Goal: Task Accomplishment & Management: Use online tool/utility

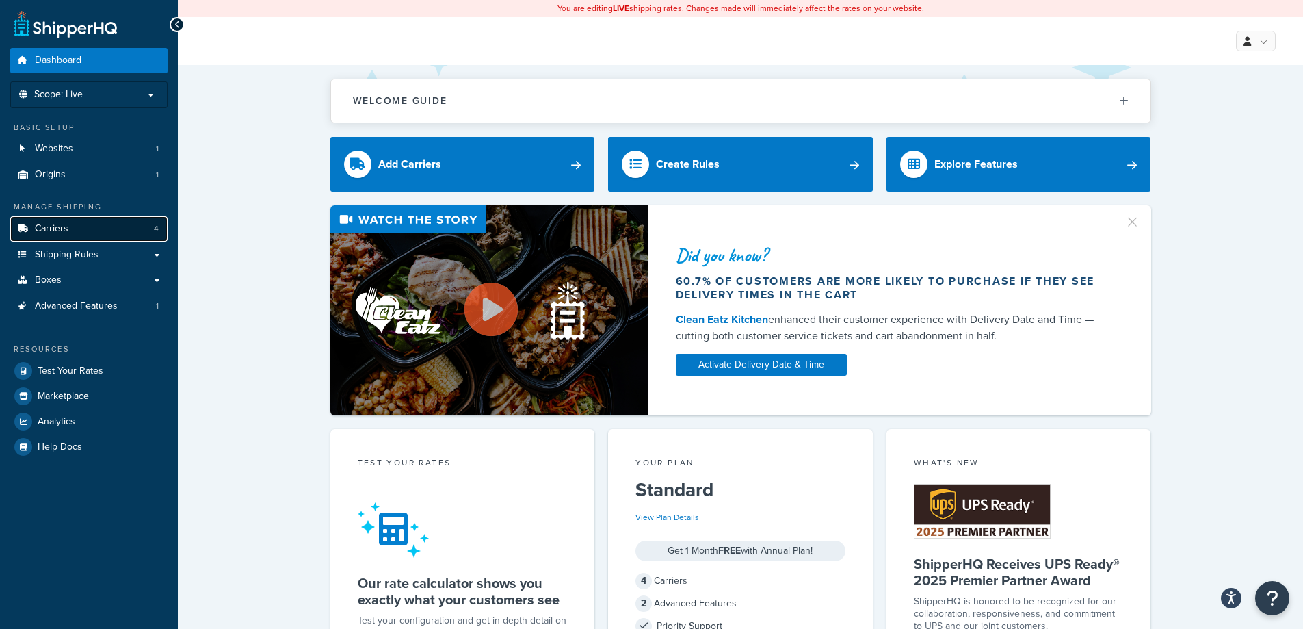
click at [83, 234] on link "Carriers 4" at bounding box center [88, 228] width 157 height 25
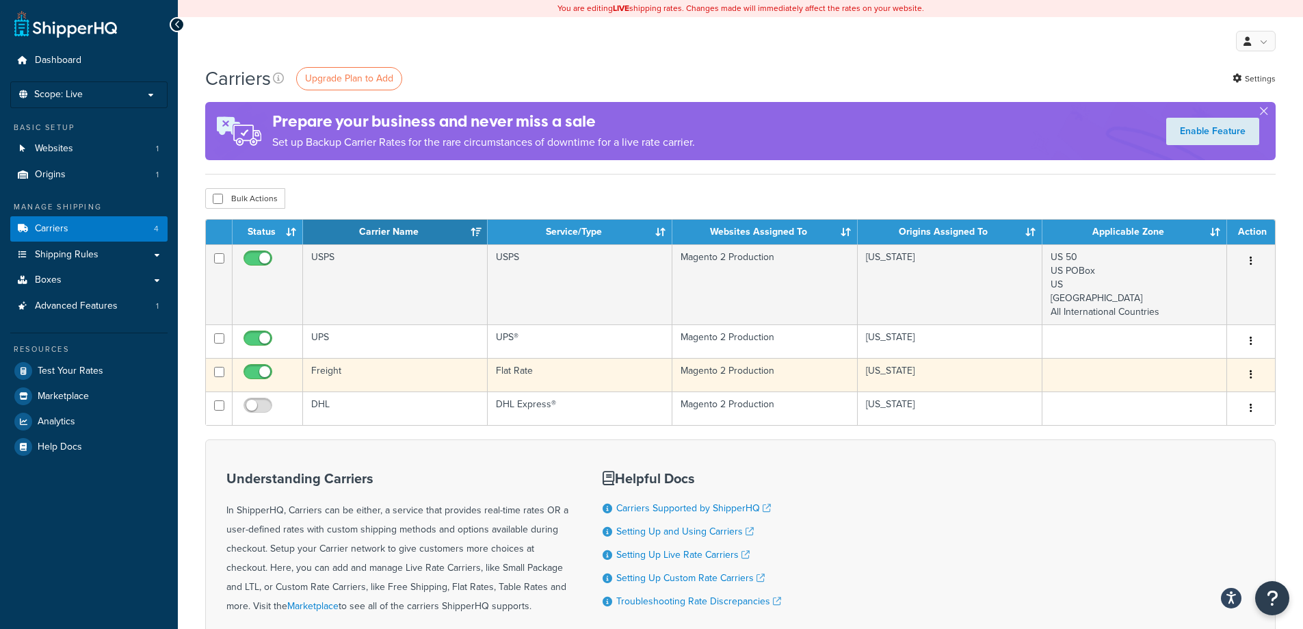
click at [613, 375] on td "Flat Rate" at bounding box center [580, 375] width 185 height 34
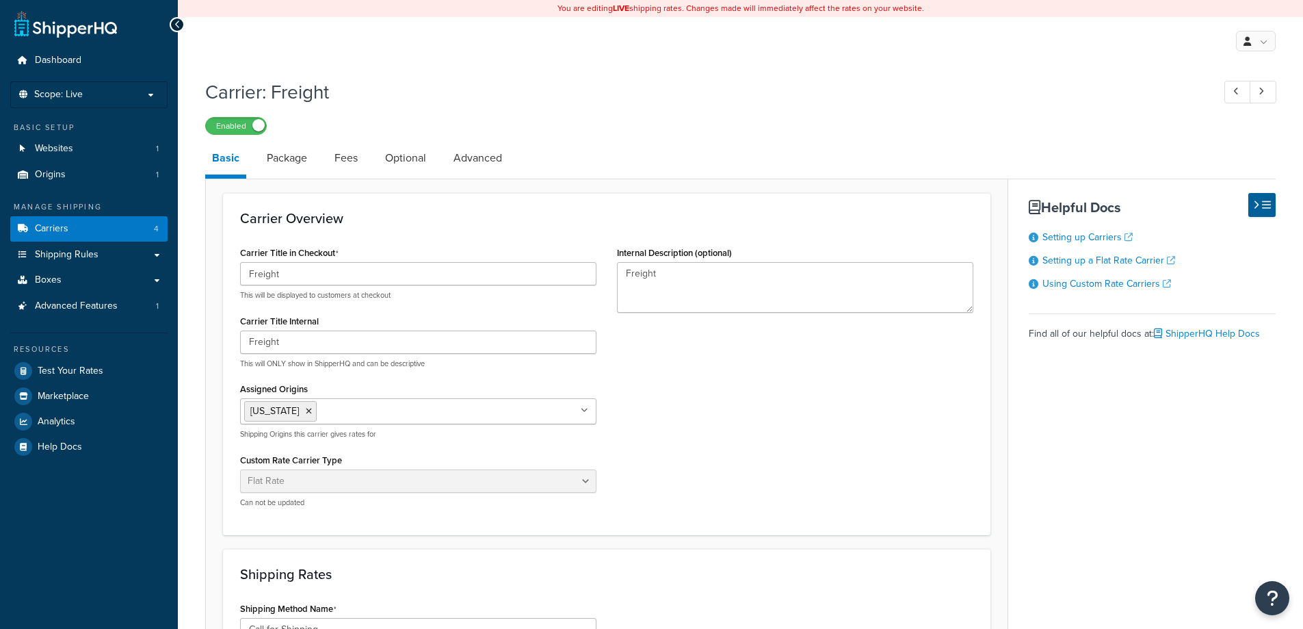
select select "flat"
click at [66, 287] on link "Boxes" at bounding box center [88, 280] width 157 height 25
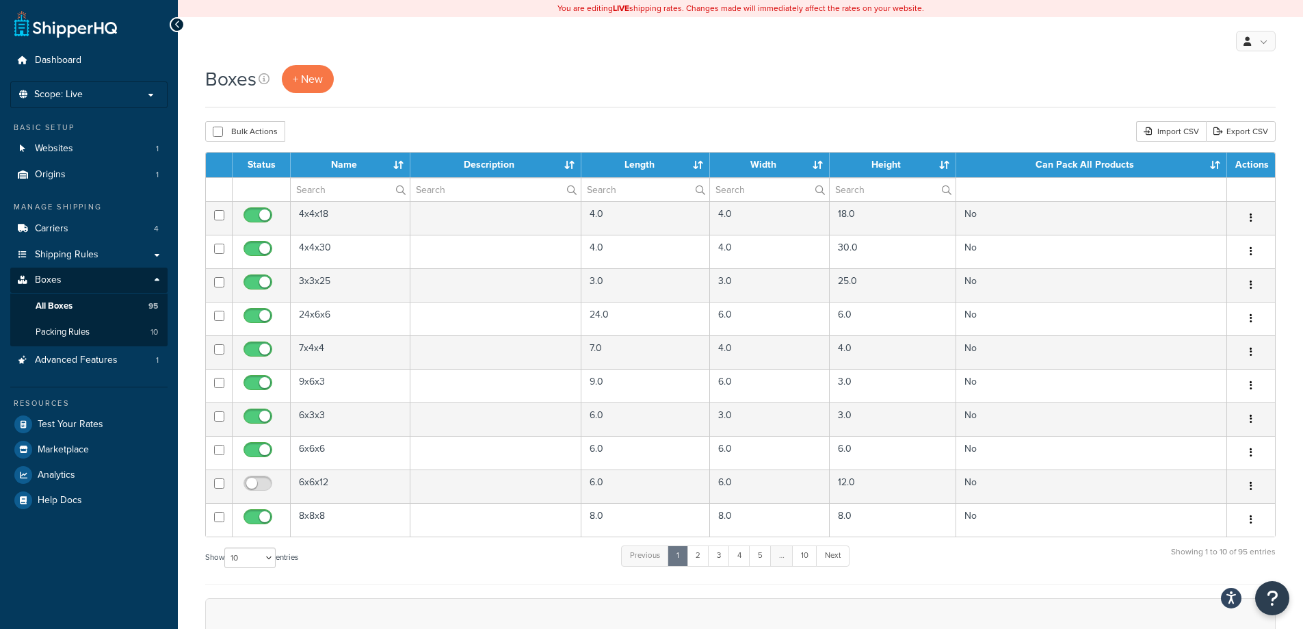
click at [281, 559] on label "Show 10 15 25 50 100 1000 entries" at bounding box center [251, 557] width 93 height 21
click at [275, 559] on select "10 15 25 50 100 1000" at bounding box center [249, 557] width 51 height 21
select select "100"
click at [226, 548] on select "10 15 25 50 100 1000" at bounding box center [249, 557] width 51 height 21
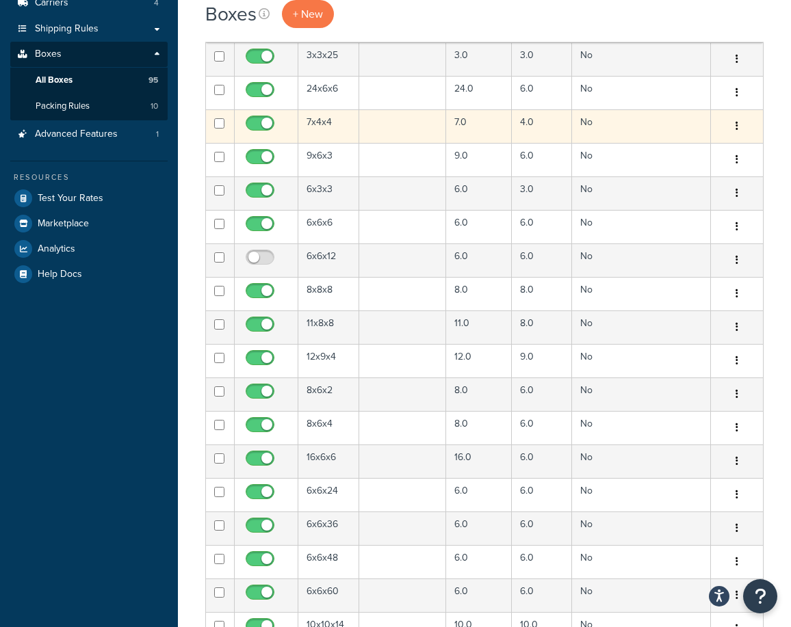
scroll to position [68, 0]
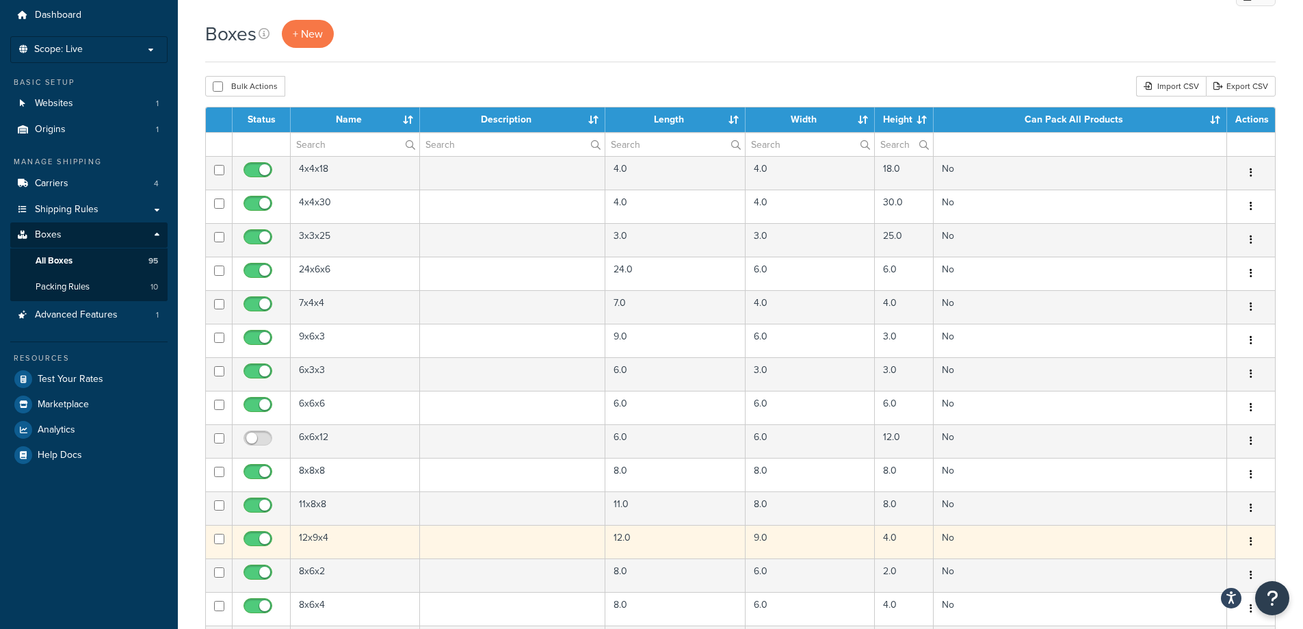
scroll to position [0, 0]
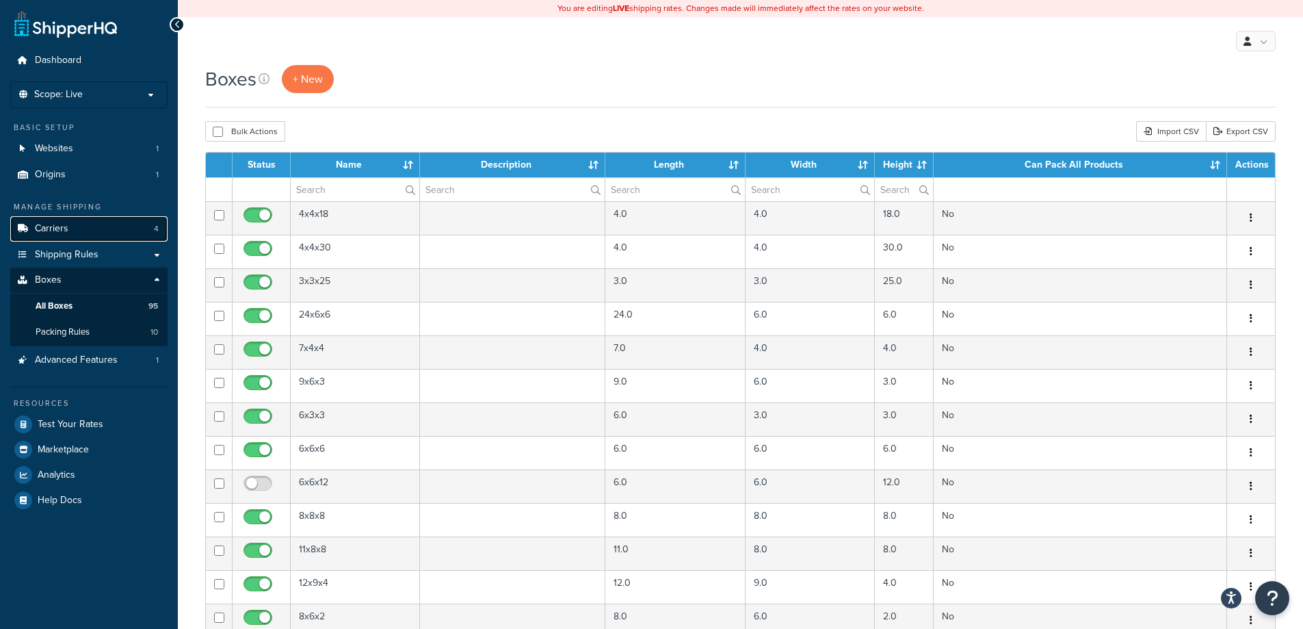
click at [62, 235] on span "Carriers" at bounding box center [52, 229] width 34 height 12
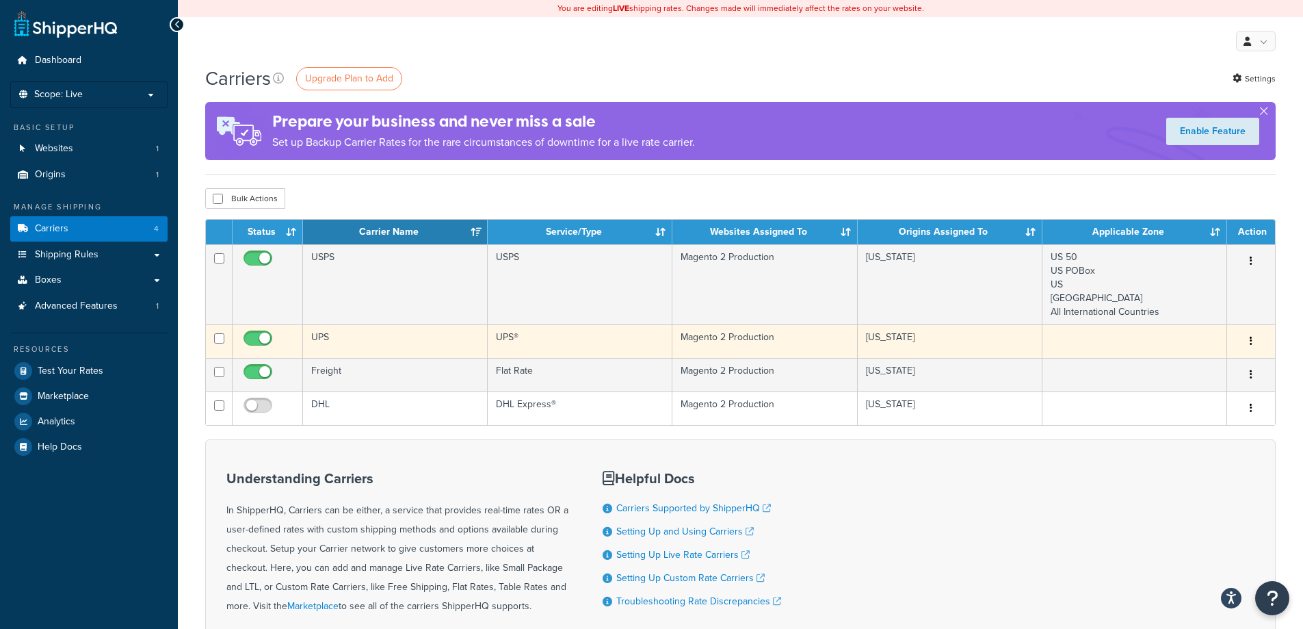
click at [389, 343] on td "UPS" at bounding box center [395, 341] width 185 height 34
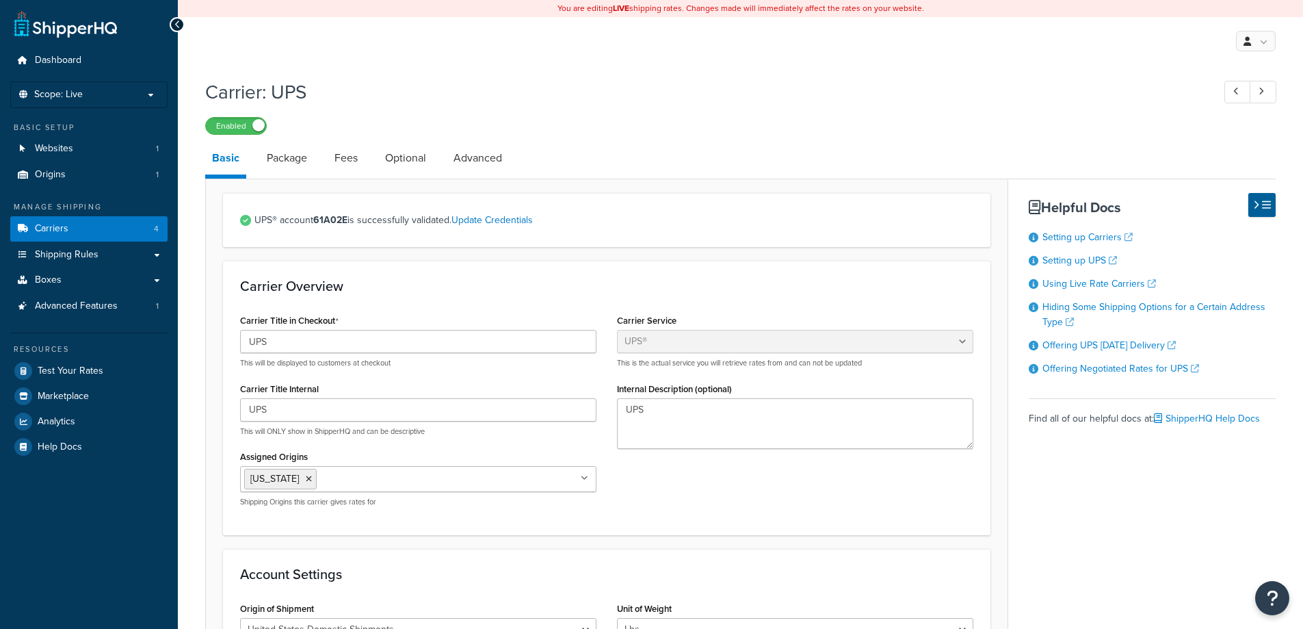
select select "ups"
click at [71, 232] on link "Carriers 4" at bounding box center [88, 228] width 157 height 25
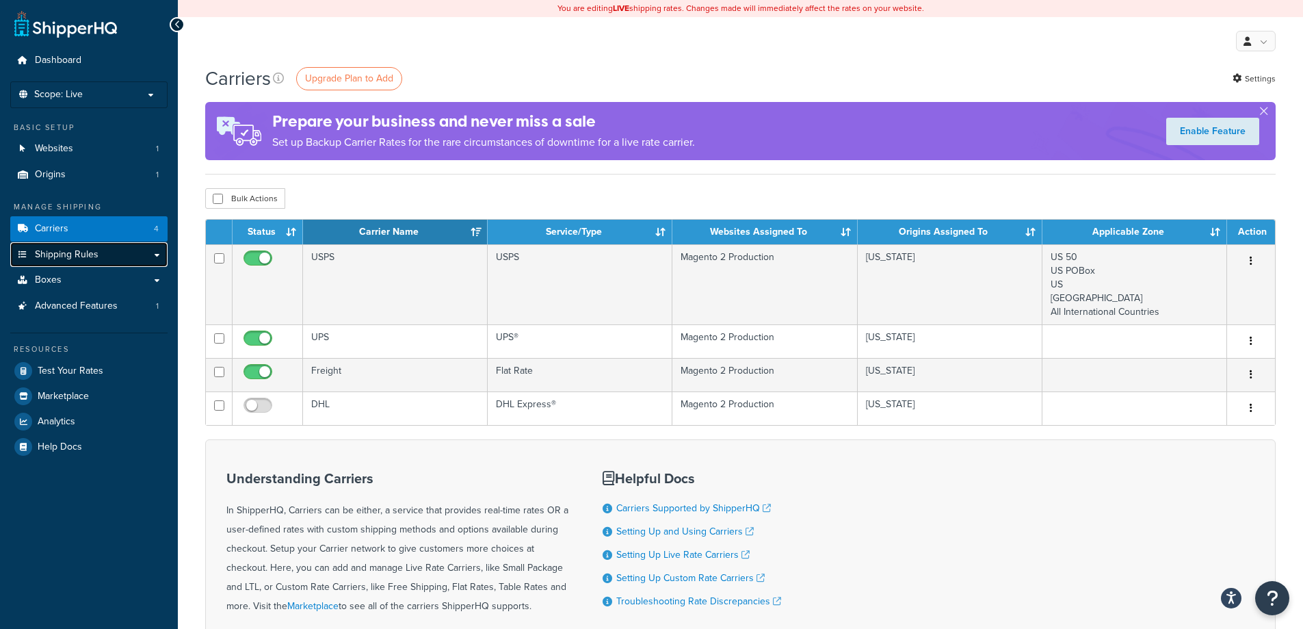
click at [68, 257] on span "Shipping Rules" at bounding box center [67, 255] width 64 height 12
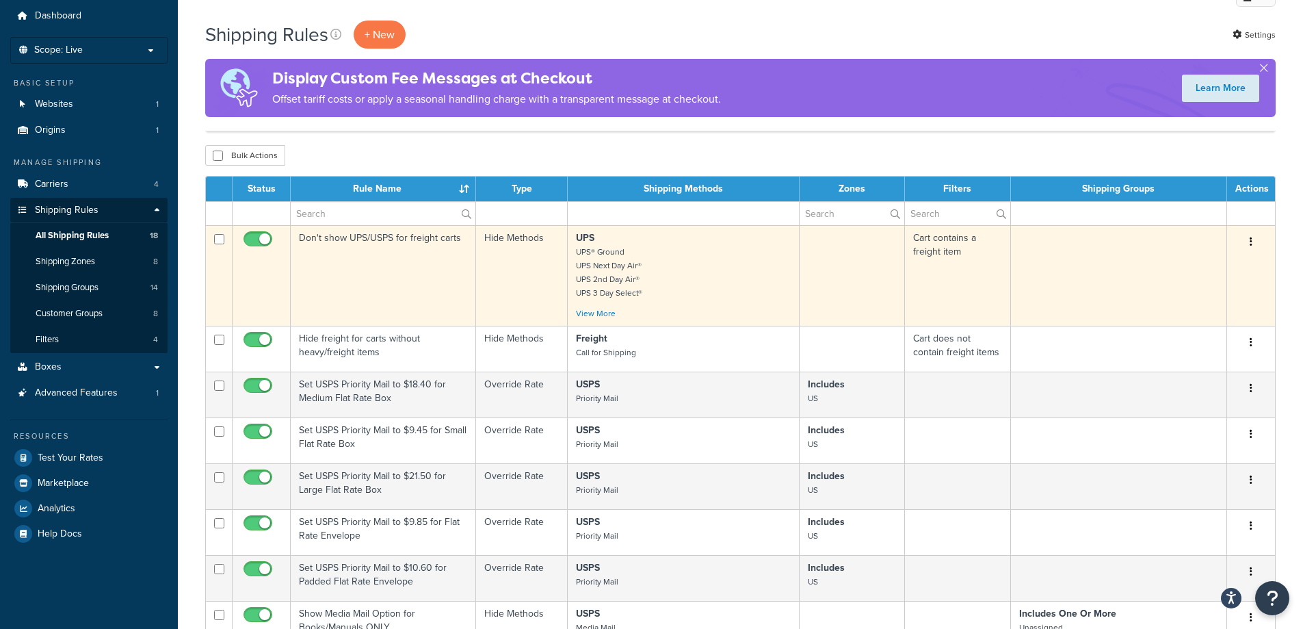
scroll to position [68, 0]
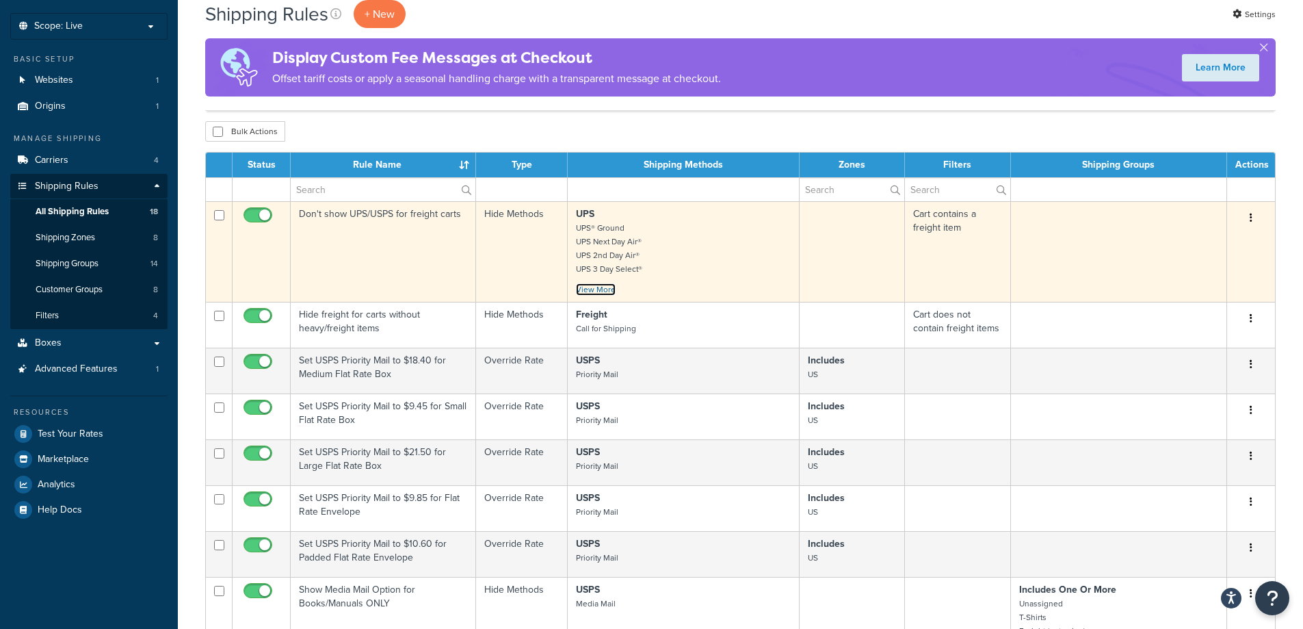
click at [592, 294] on link "View More" at bounding box center [596, 289] width 40 height 12
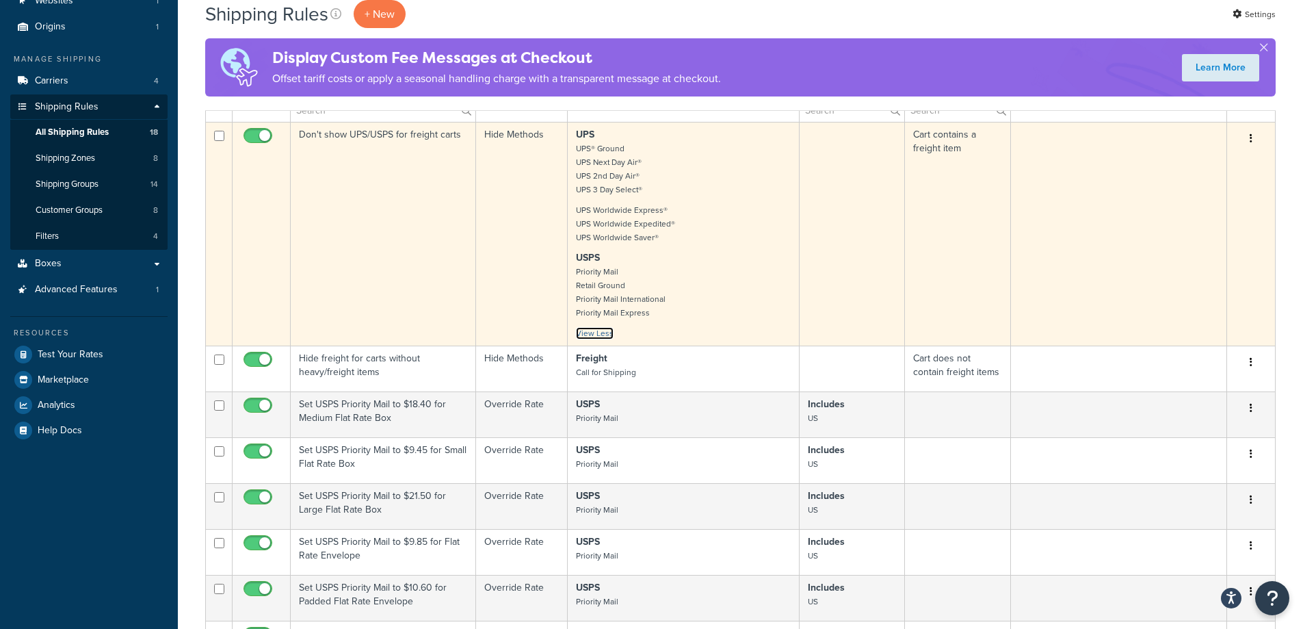
scroll to position [0, 0]
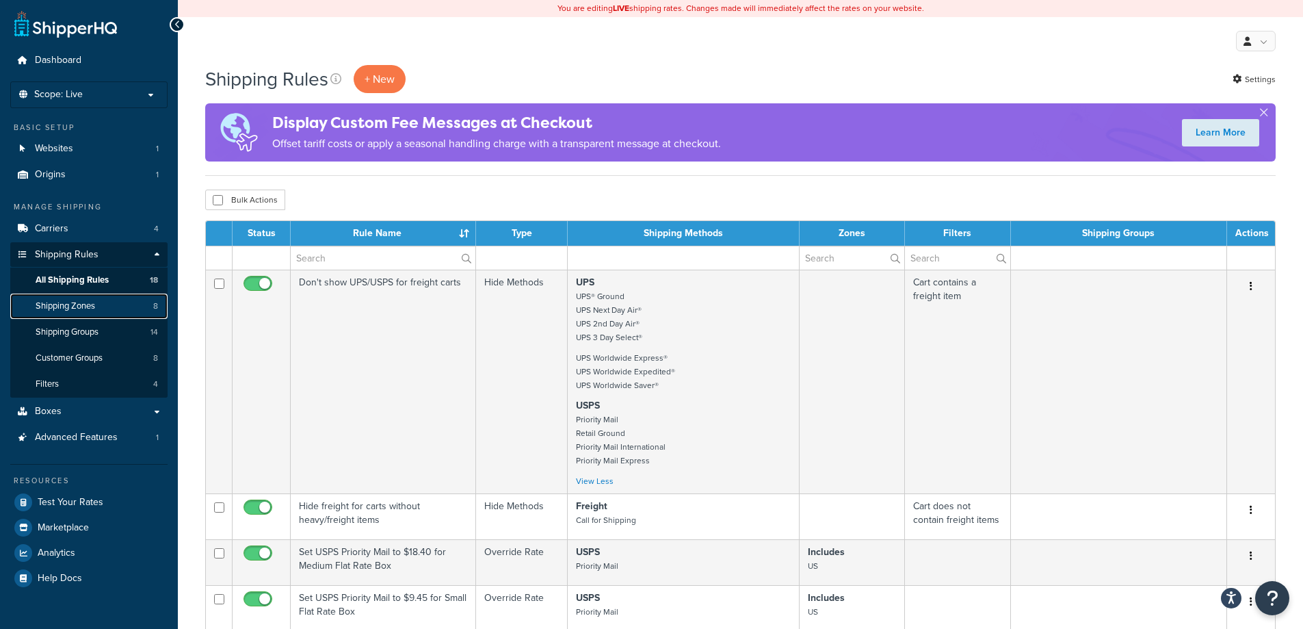
click at [60, 307] on span "Shipping Zones" at bounding box center [66, 306] width 60 height 12
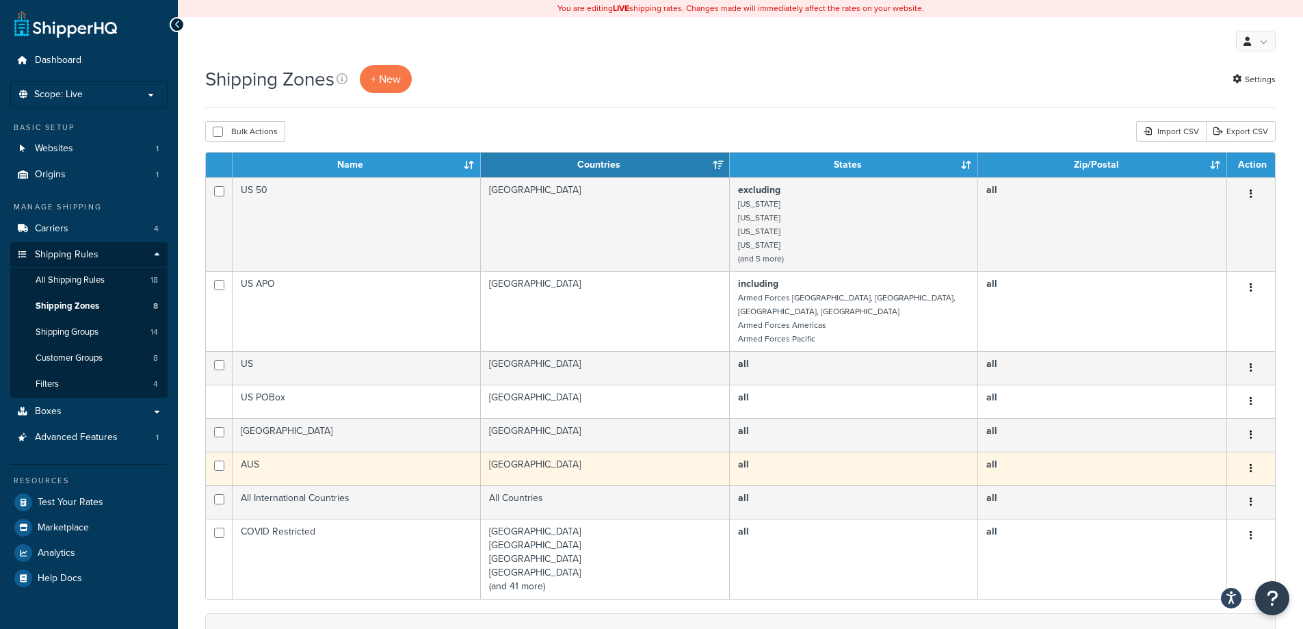
click at [291, 458] on td "AUS" at bounding box center [357, 469] width 248 height 34
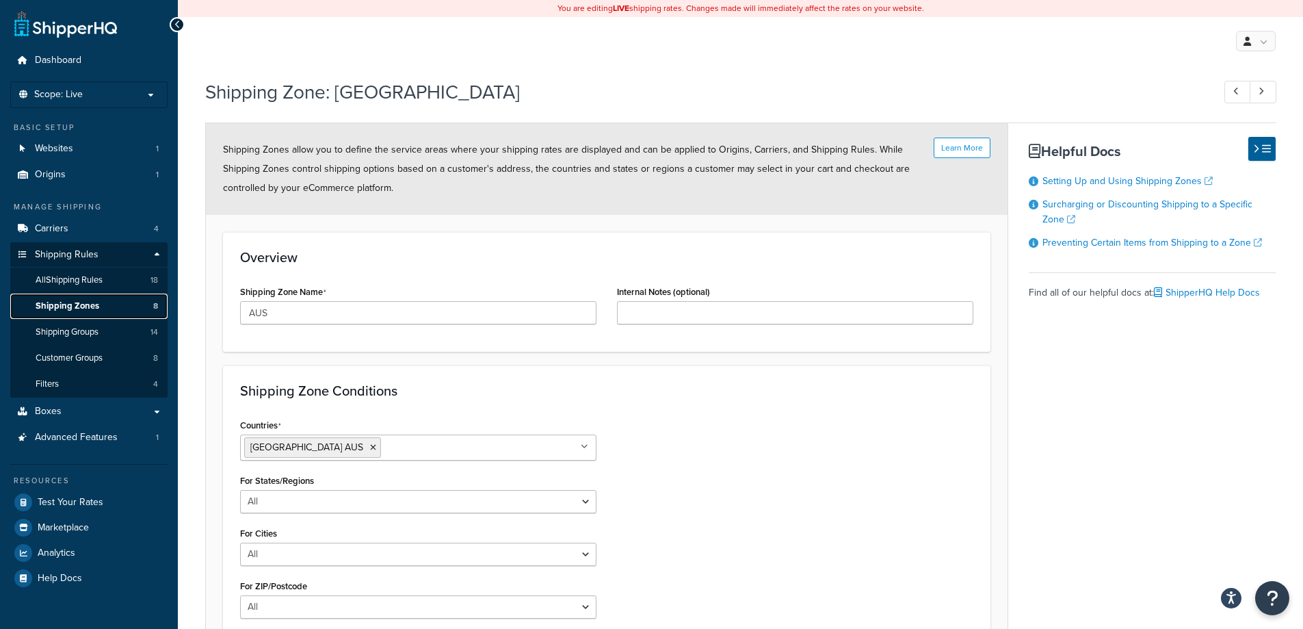
click at [84, 298] on link "Shipping Zones 8" at bounding box center [88, 306] width 157 height 25
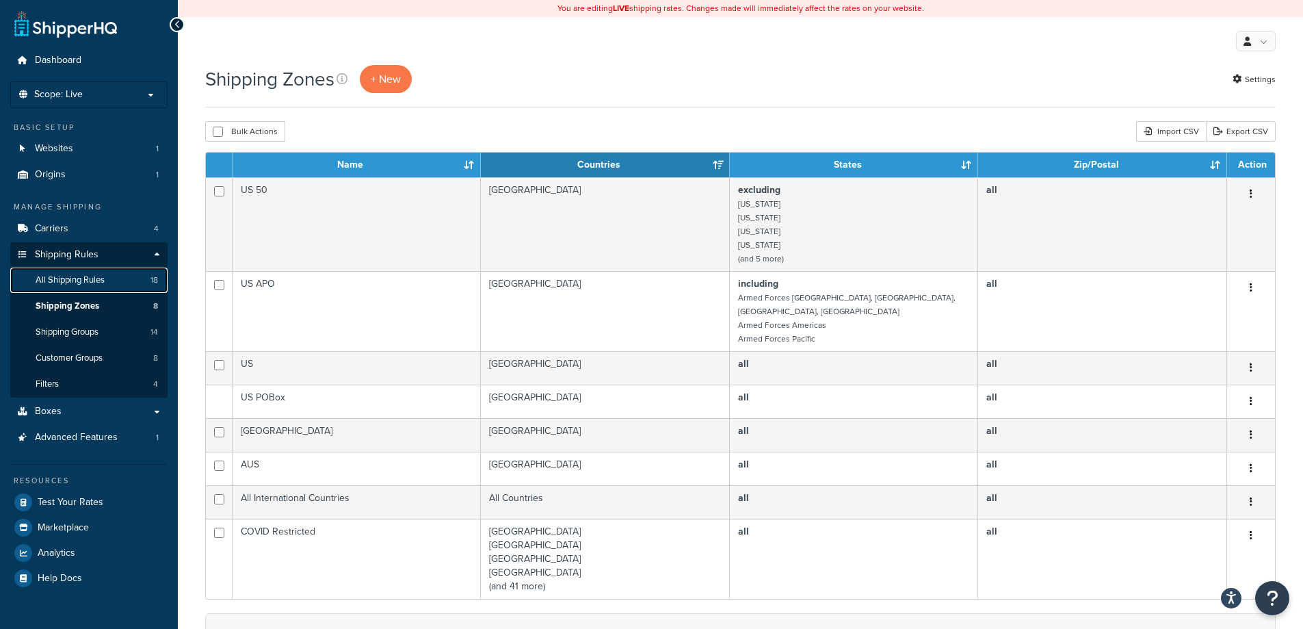
click at [75, 275] on span "All Shipping Rules" at bounding box center [70, 280] width 69 height 12
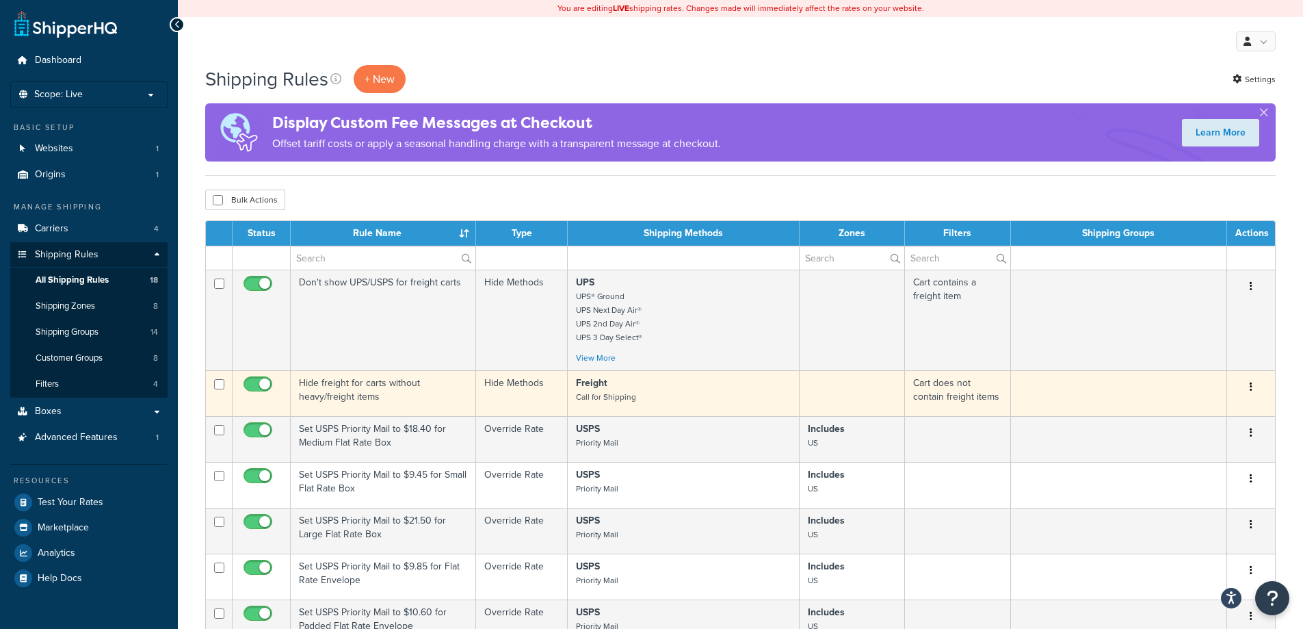
scroll to position [411, 0]
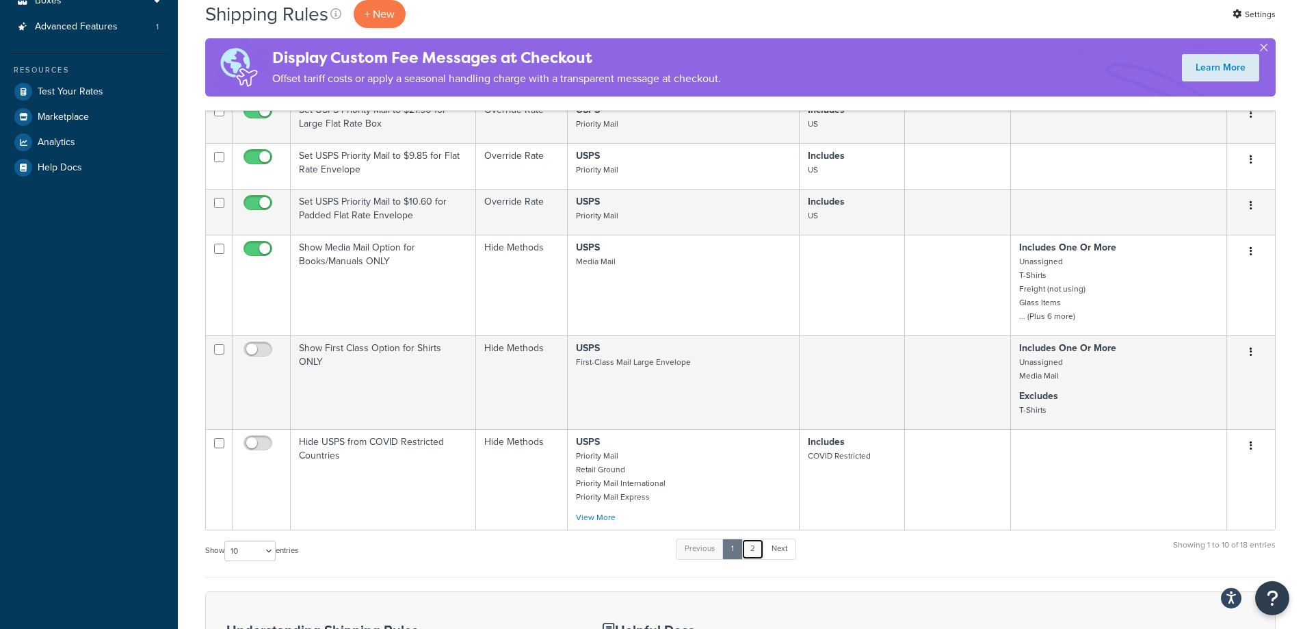
click at [751, 559] on link "2" at bounding box center [753, 548] width 23 height 21
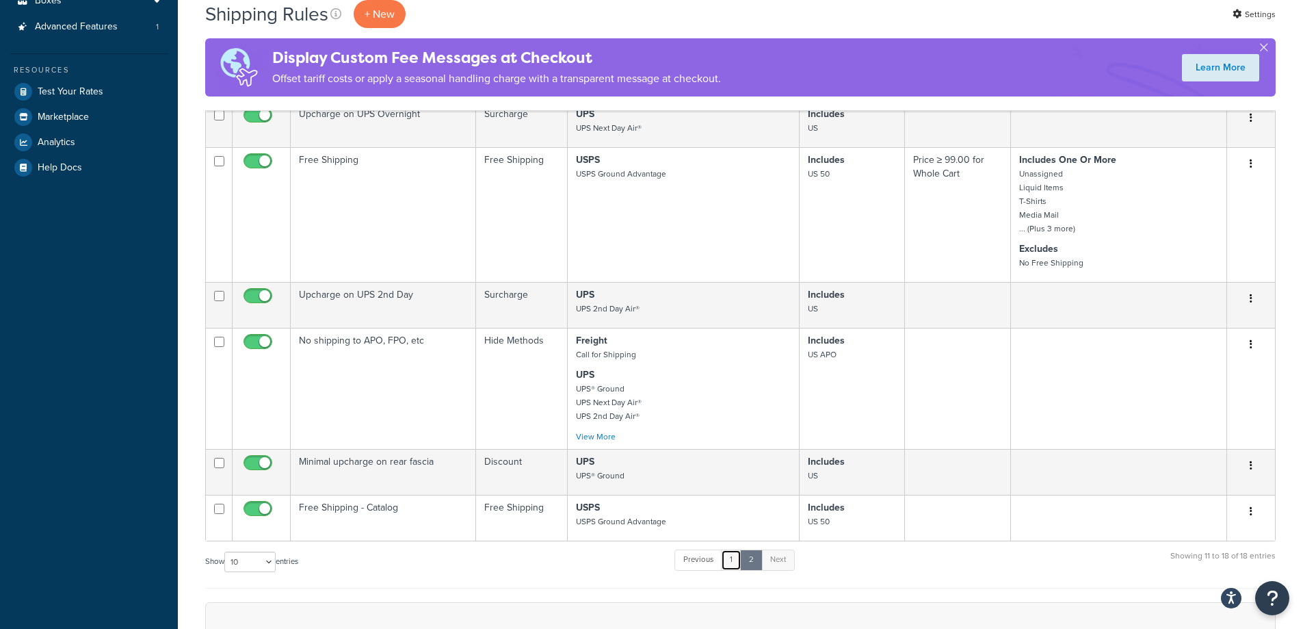
click at [732, 570] on link "1" at bounding box center [731, 559] width 21 height 21
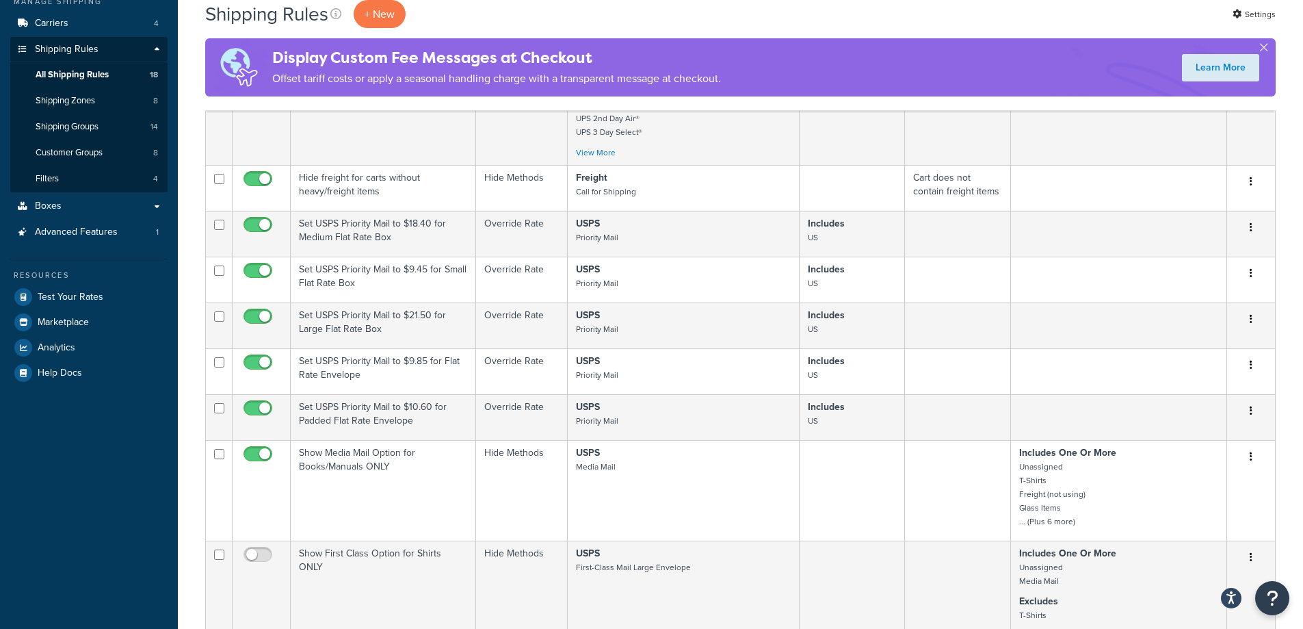
scroll to position [0, 0]
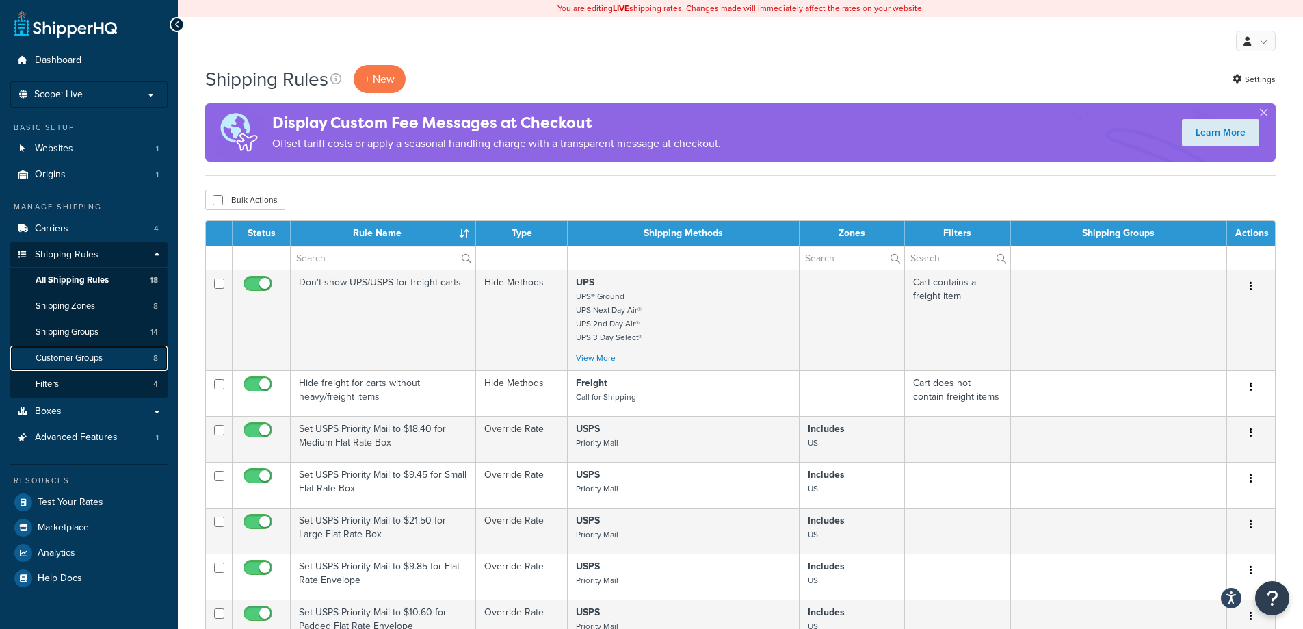
click at [66, 355] on span "Customer Groups" at bounding box center [69, 358] width 67 height 12
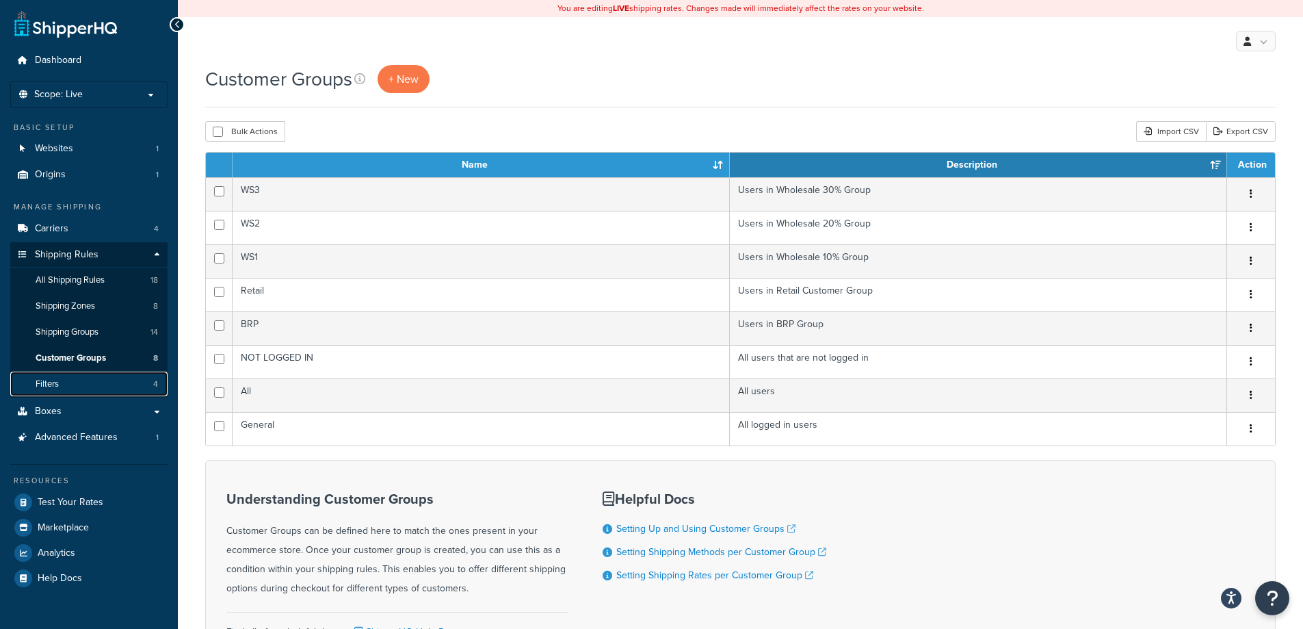
click at [55, 378] on span "Filters" at bounding box center [47, 384] width 23 height 12
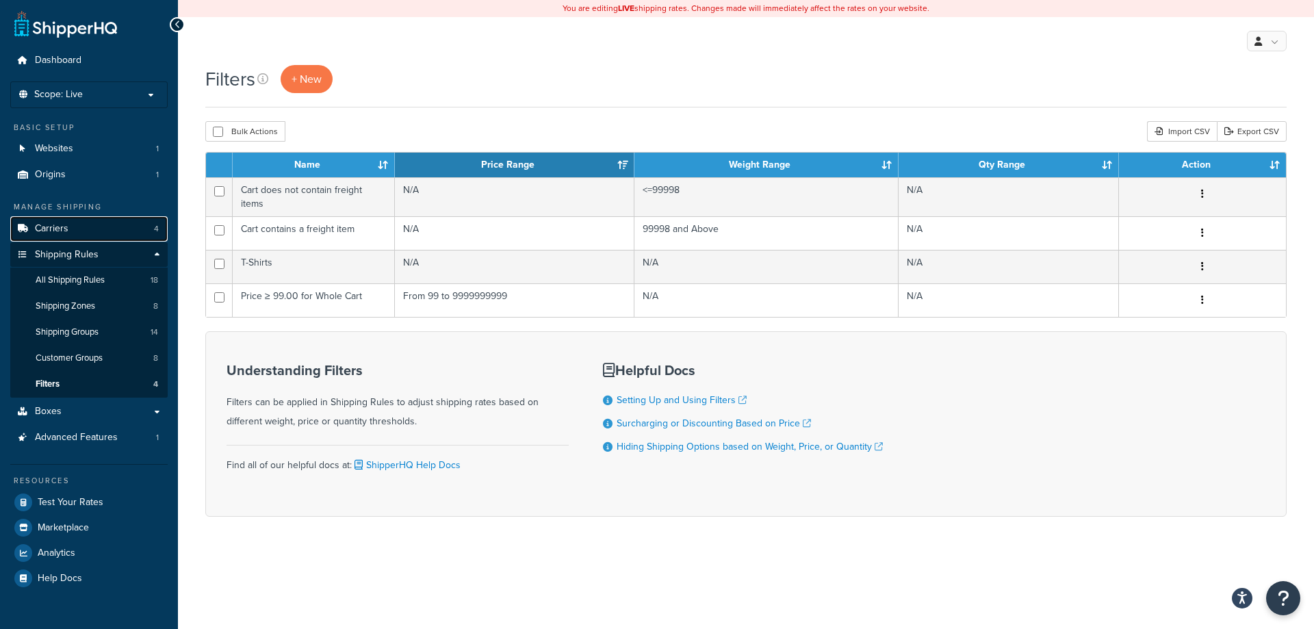
click at [79, 224] on link "Carriers 4" at bounding box center [88, 228] width 157 height 25
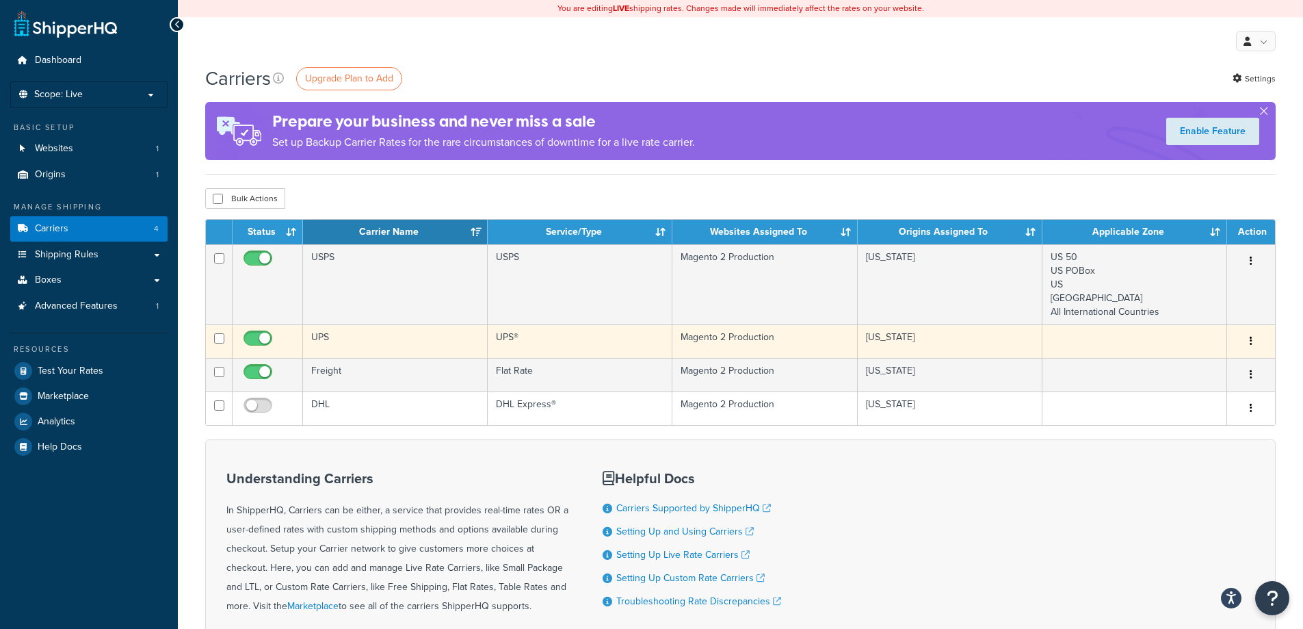
click at [364, 349] on td "UPS" at bounding box center [395, 341] width 185 height 34
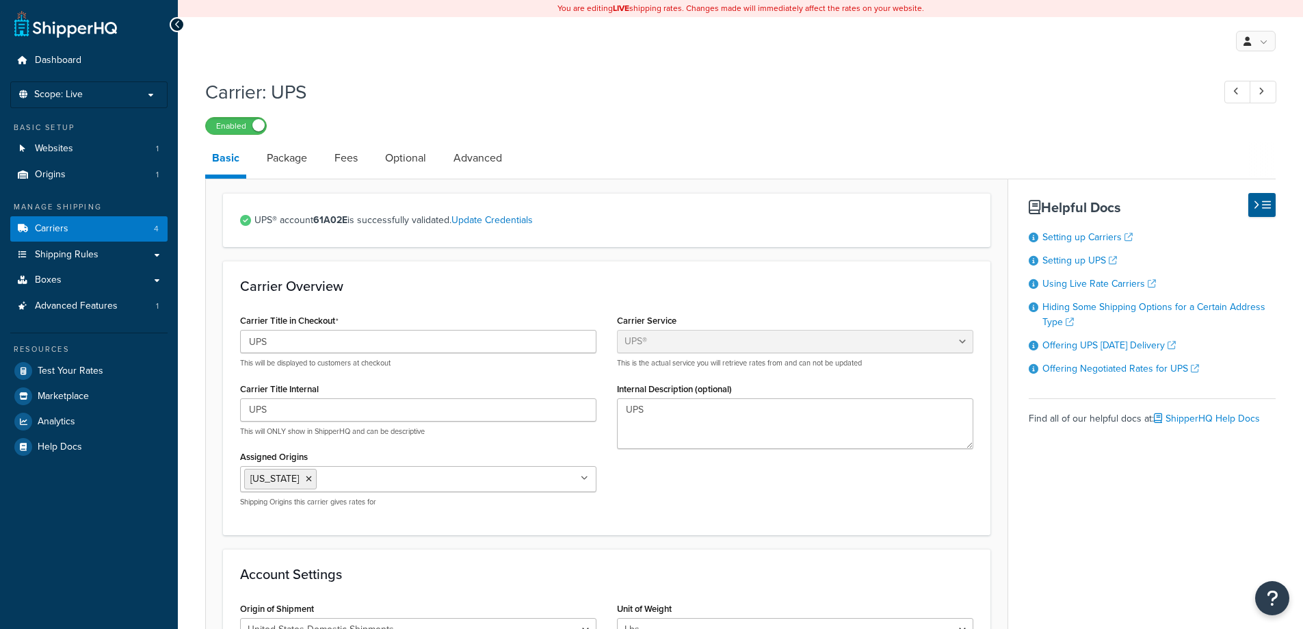
select select "ups"
click at [409, 149] on link "Optional" at bounding box center [405, 158] width 55 height 33
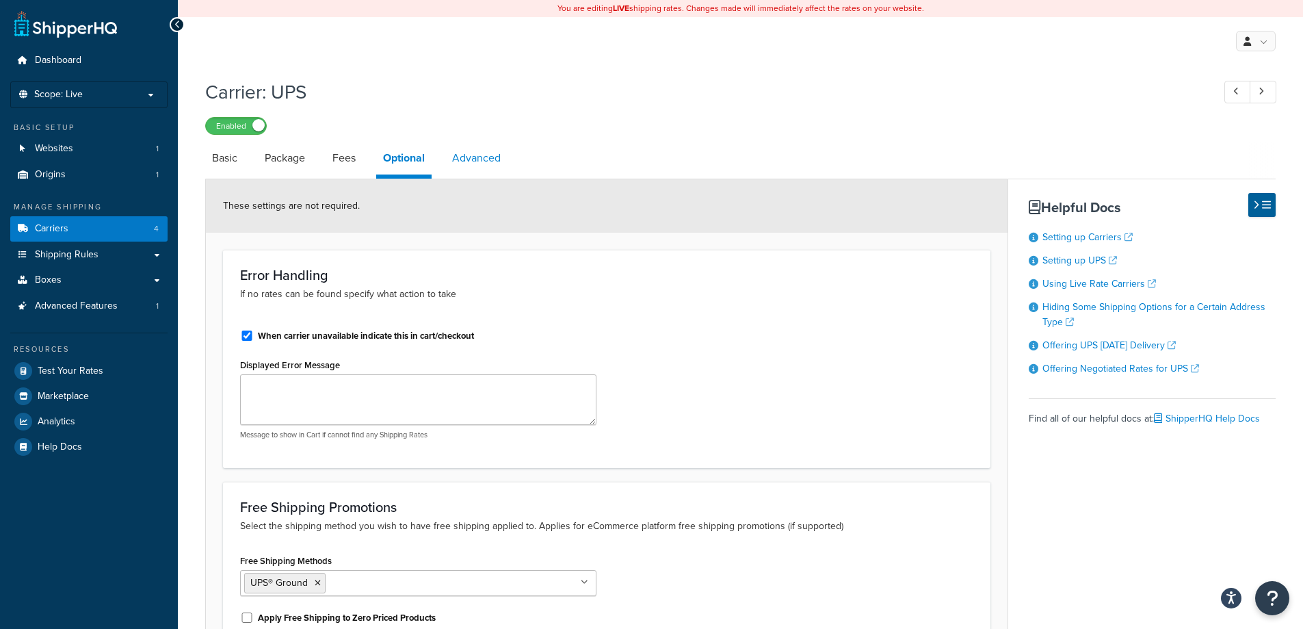
click at [472, 155] on link "Advanced" at bounding box center [476, 158] width 62 height 33
select select "false"
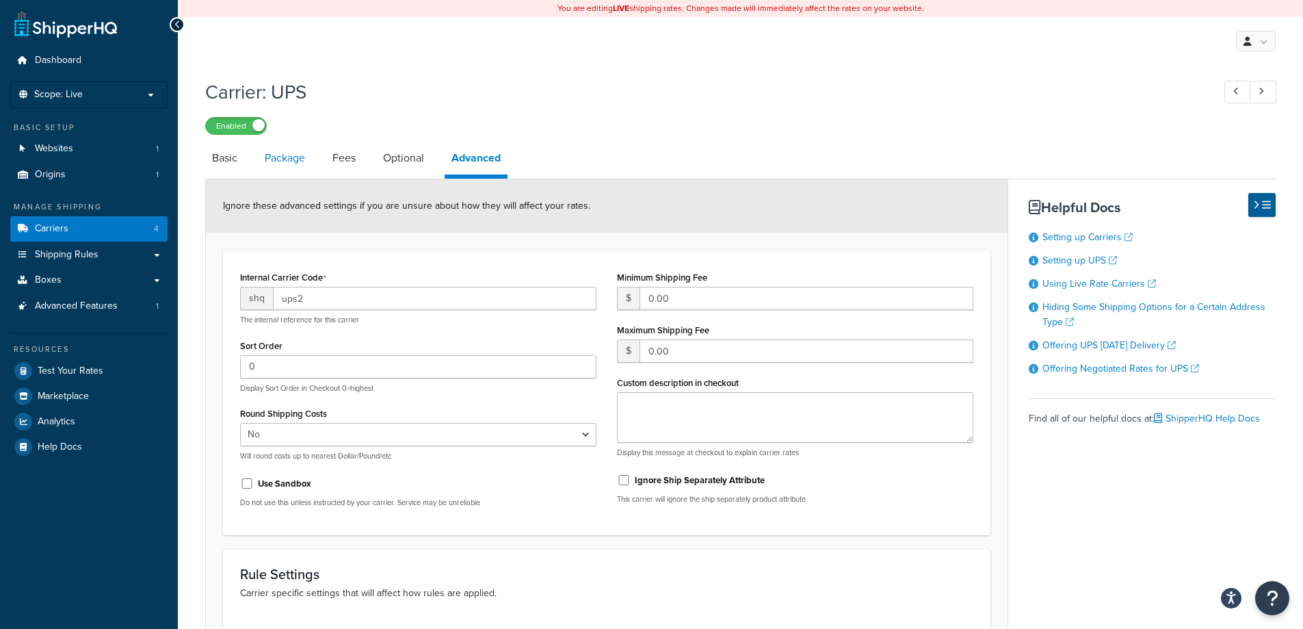
click at [298, 167] on link "Package" at bounding box center [285, 158] width 54 height 33
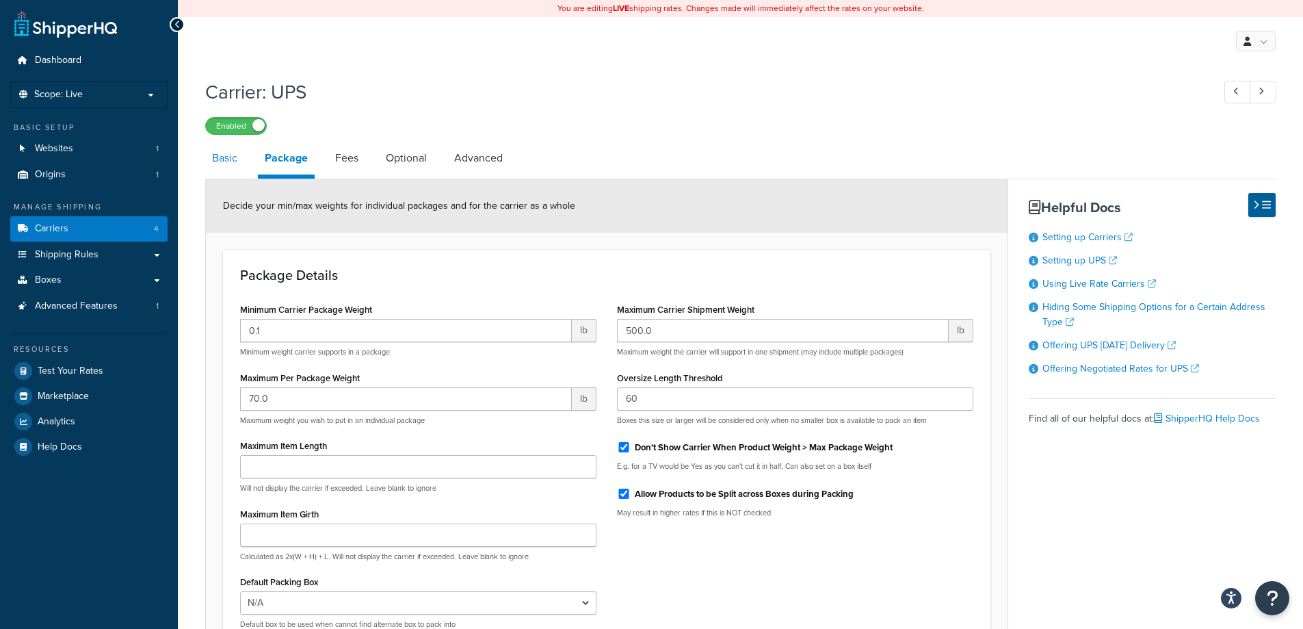
click at [222, 159] on link "Basic" at bounding box center [224, 158] width 39 height 33
select select "ups"
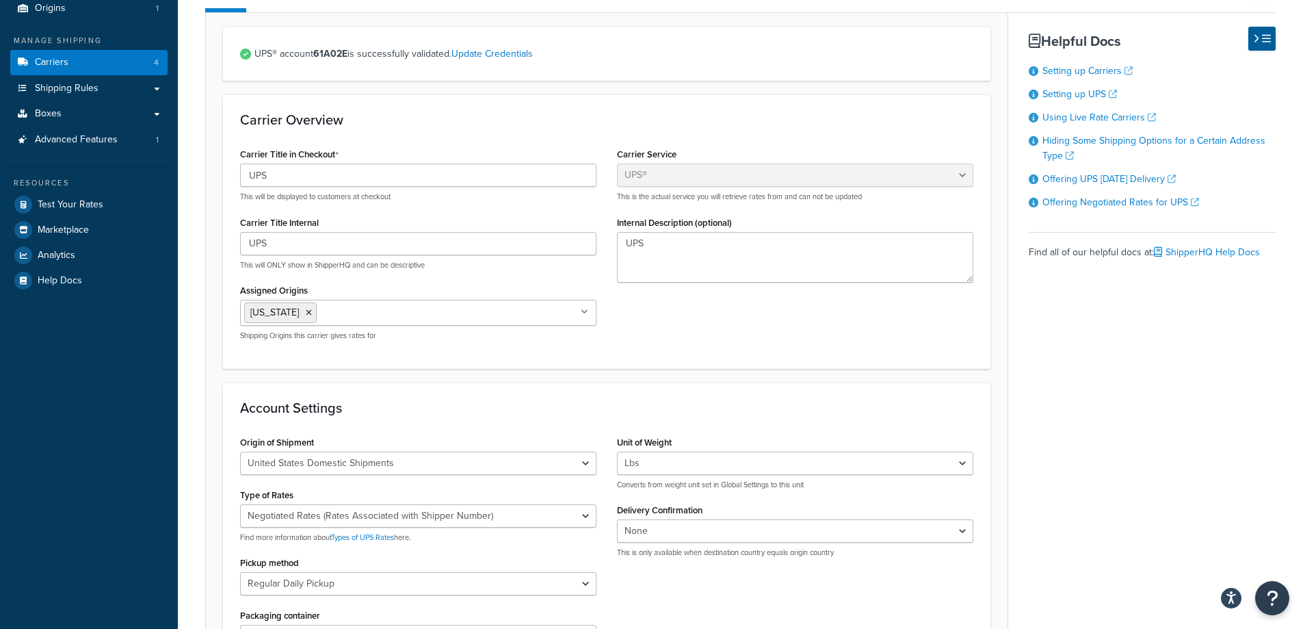
scroll to position [68, 0]
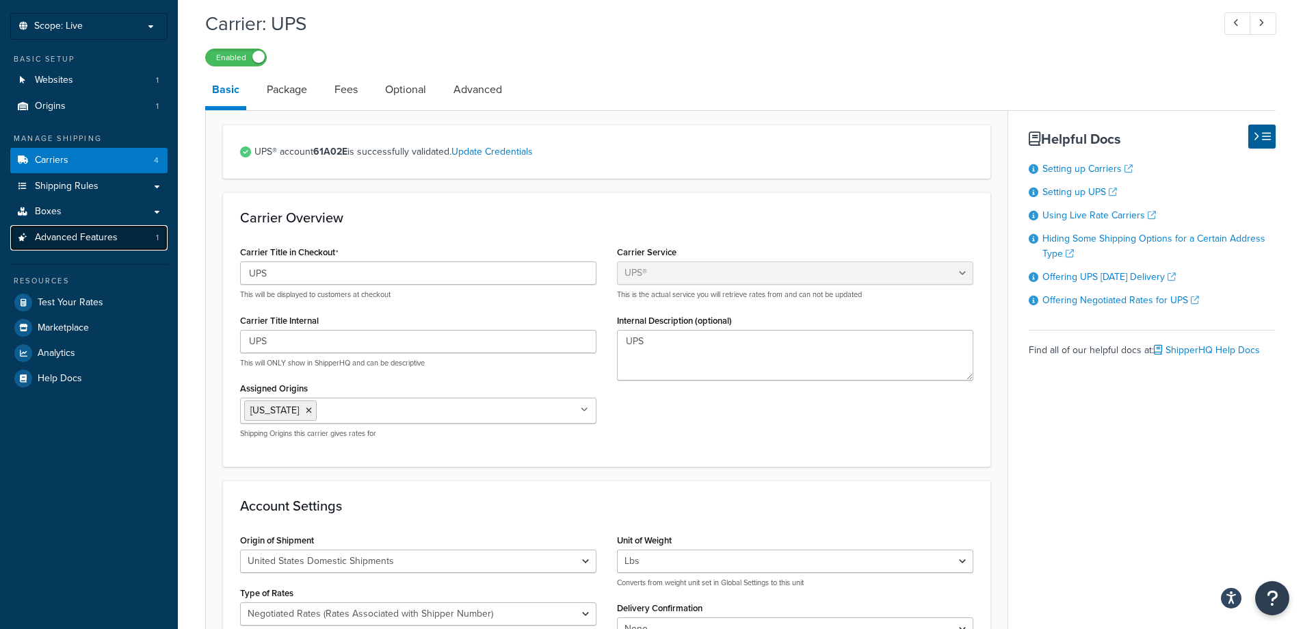
click at [67, 242] on span "Advanced Features" at bounding box center [76, 238] width 83 height 12
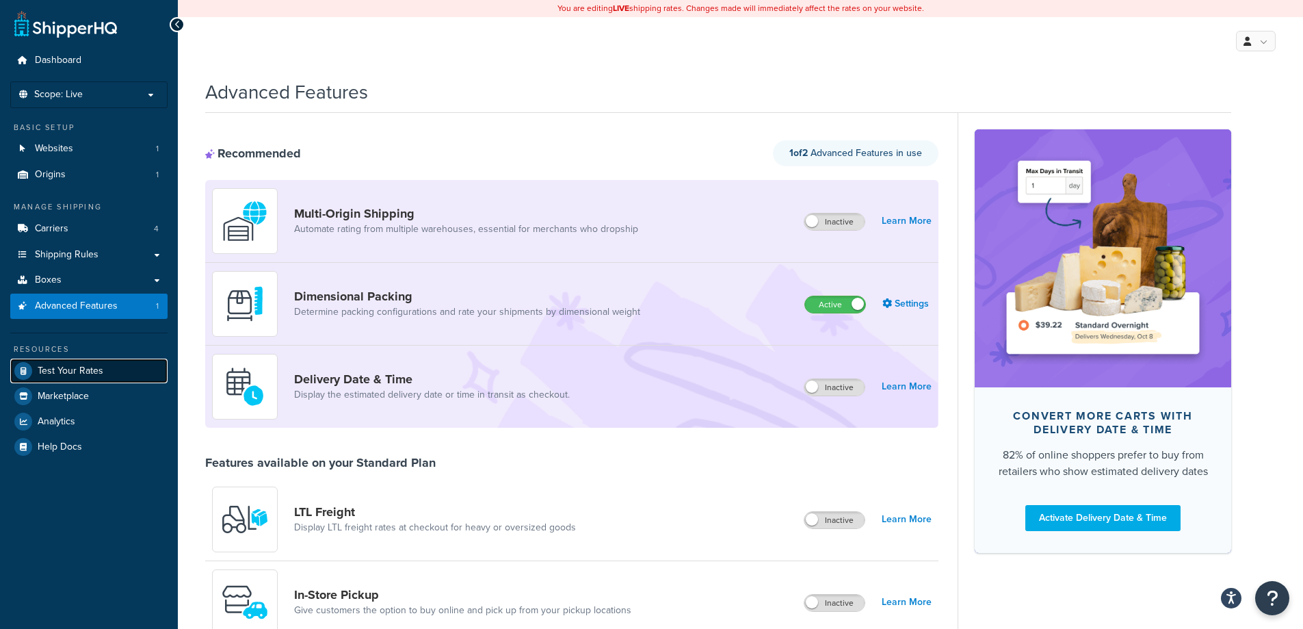
click at [49, 378] on link "Test Your Rates" at bounding box center [88, 371] width 157 height 25
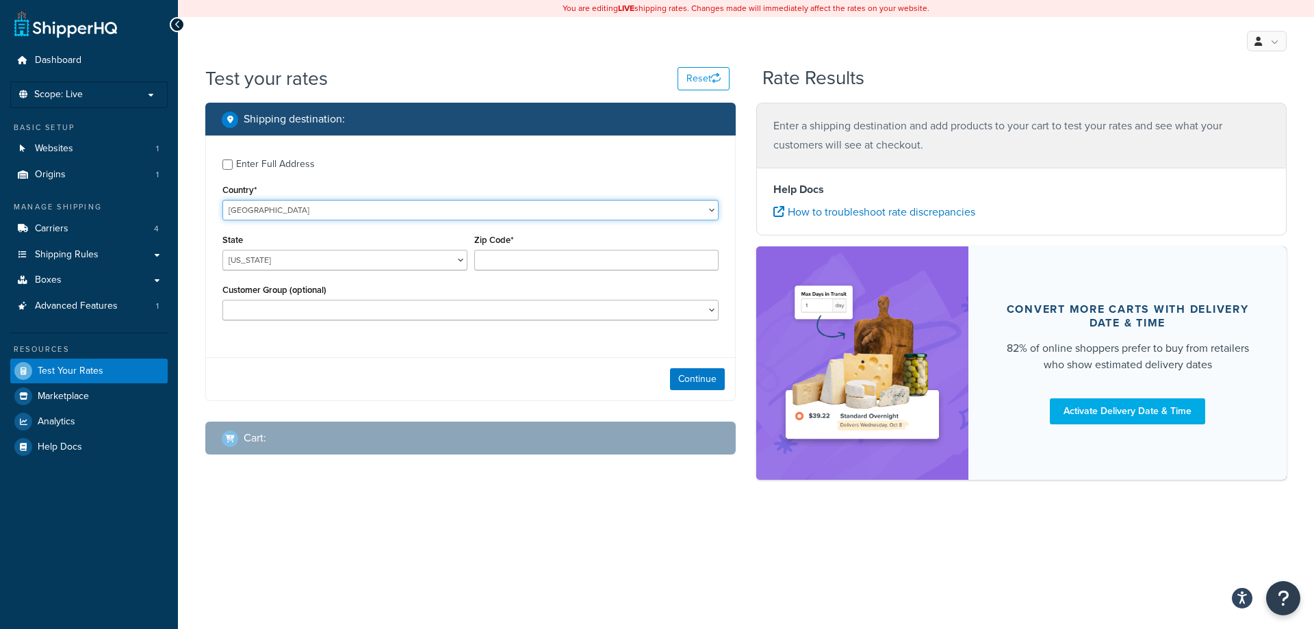
click at [280, 209] on select "United States United Kingdom Afghanistan Åland Islands Albania Algeria American…" at bounding box center [470, 210] width 496 height 21
select select "AU"
click at [222, 200] on select "United States United Kingdom Afghanistan Åland Islands Albania Algeria American…" at bounding box center [470, 210] width 496 height 21
click at [357, 259] on select "Australian Capital Territory New South Wales Northern Territory Queensland Sout…" at bounding box center [344, 260] width 245 height 21
select select "QLD"
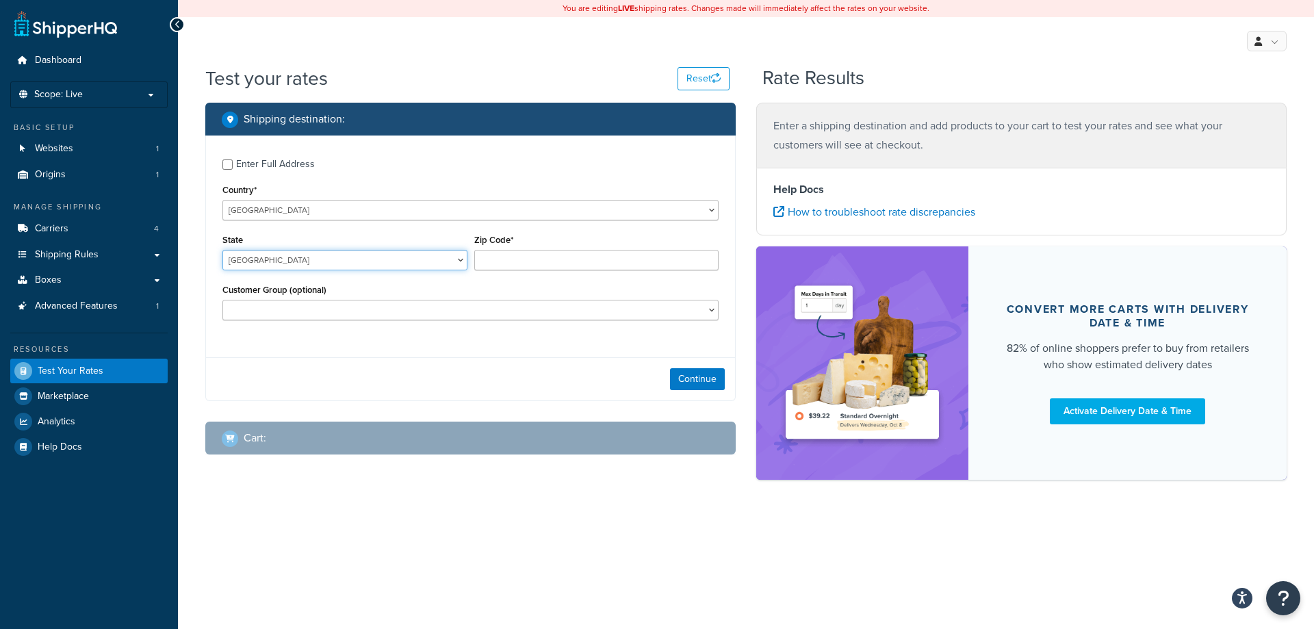
click at [222, 250] on select "Australian Capital Territory New South Wales Northern Territory Queensland Sout…" at bounding box center [344, 260] width 245 height 21
click at [494, 262] on input "Zip Code*" at bounding box center [596, 260] width 245 height 21
click at [315, 314] on select "BRP General NOT LOGGED IN Retail WS1 WS2 WS3" at bounding box center [470, 310] width 496 height 21
click at [213, 284] on div "Enter Full Address Country* United States United Kingdom Afghanistan Åland Isla…" at bounding box center [470, 240] width 529 height 211
click at [587, 266] on input "Zip Code*" at bounding box center [596, 260] width 245 height 21
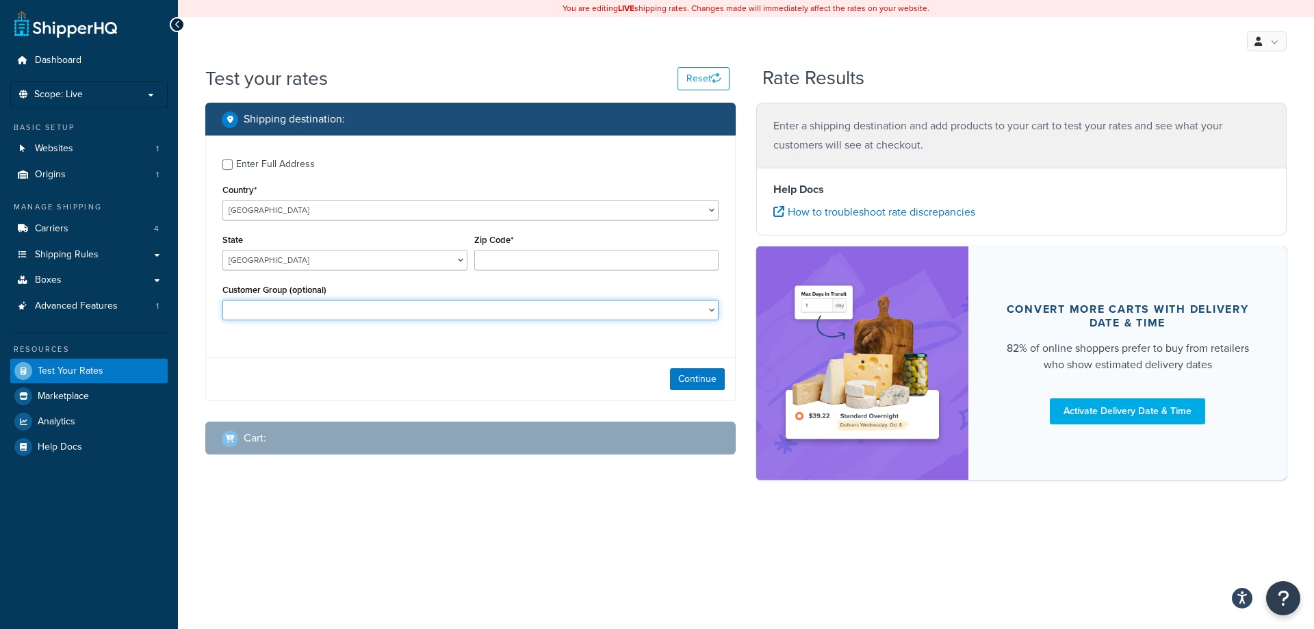
click at [334, 320] on select "BRP General NOT LOGGED IN Retail WS1 WS2 WS3" at bounding box center [470, 310] width 496 height 21
select select "General"
click at [222, 300] on select "BRP General NOT LOGGED IN Retail WS1 WS2 WS3" at bounding box center [470, 310] width 496 height 21
click at [506, 258] on input "Zip Code*" at bounding box center [596, 260] width 245 height 21
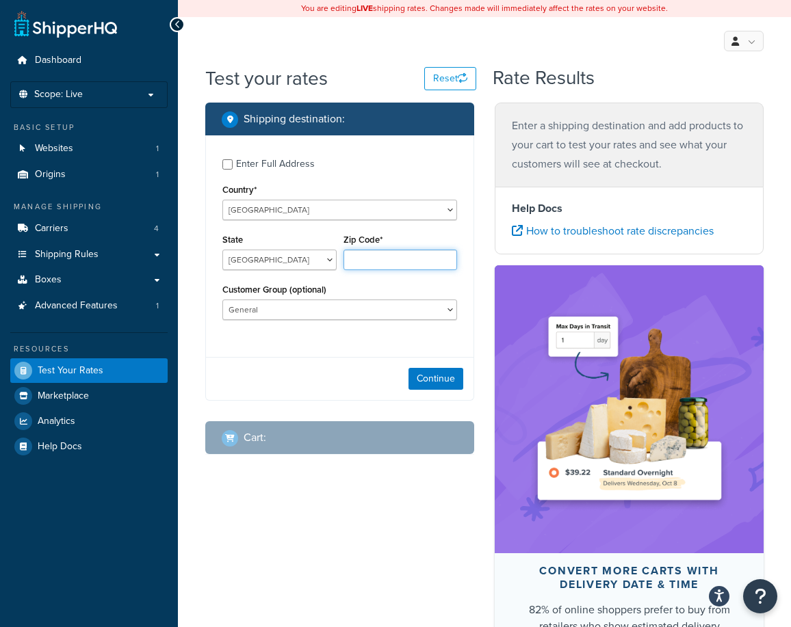
click at [370, 264] on input "Zip Code*" at bounding box center [400, 260] width 114 height 21
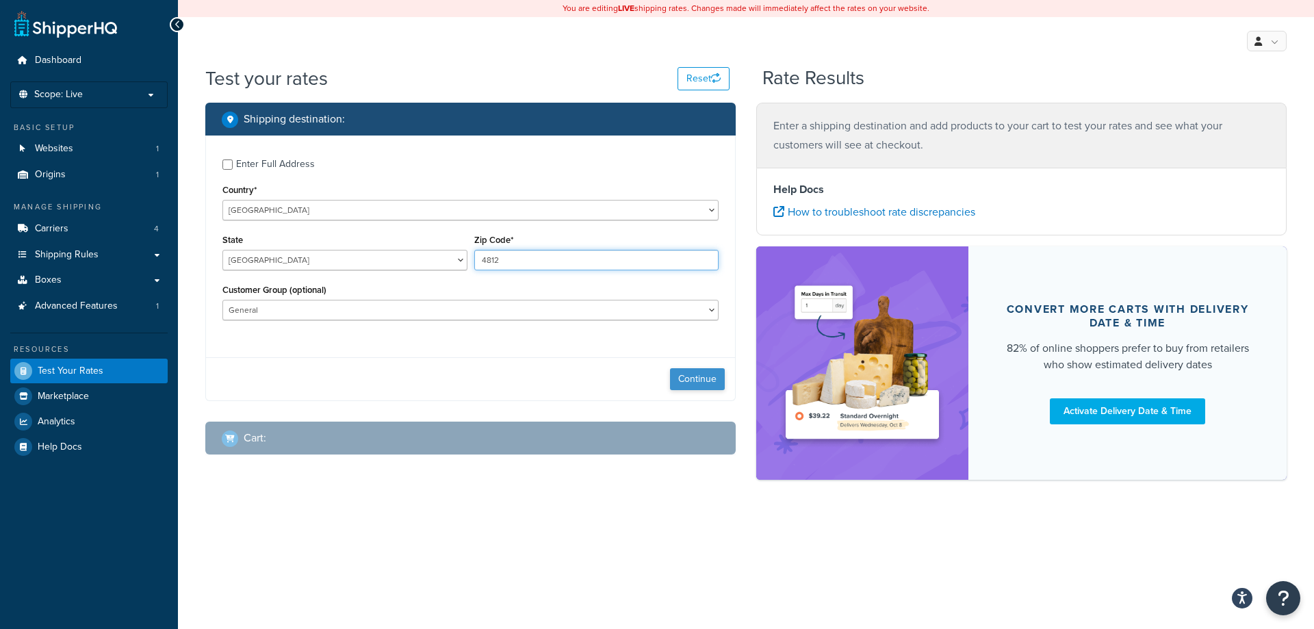
type input "4812"
click at [692, 384] on button "Continue" at bounding box center [697, 379] width 55 height 22
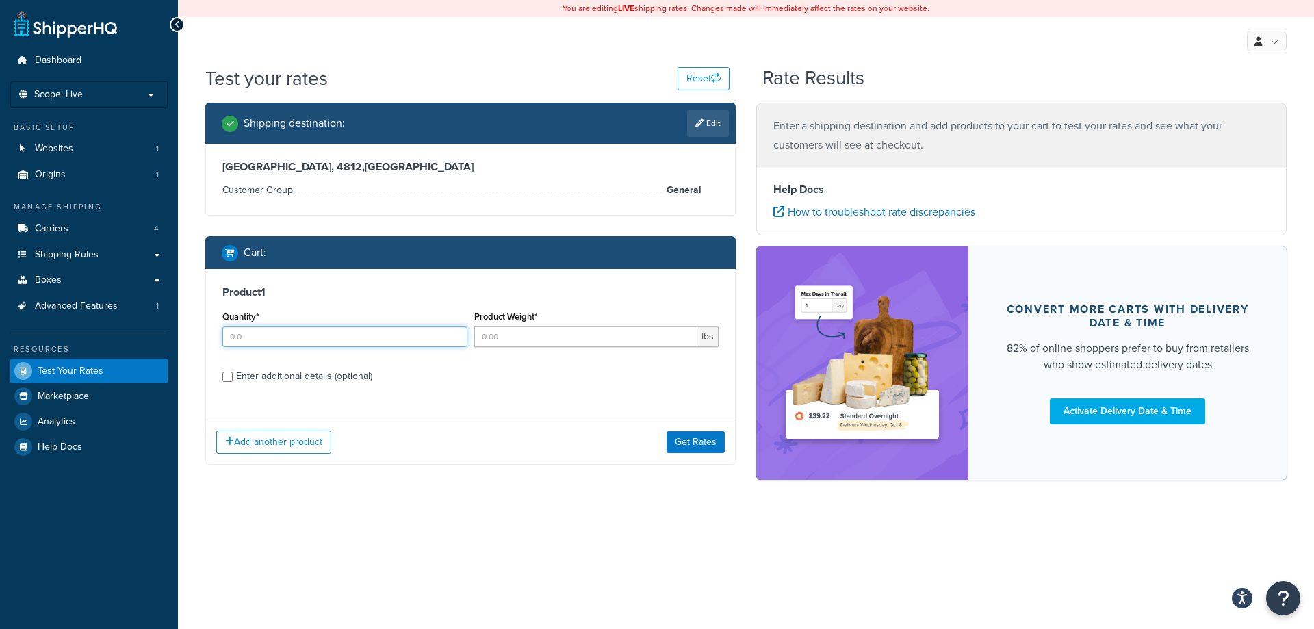
click at [251, 344] on input "Quantity*" at bounding box center [344, 336] width 245 height 21
type input "3"
click at [463, 386] on label "Enter additional details (optional)" at bounding box center [477, 375] width 482 height 22
click at [233, 382] on input "Enter additional details (optional)" at bounding box center [227, 377] width 10 height 10
checkbox input "true"
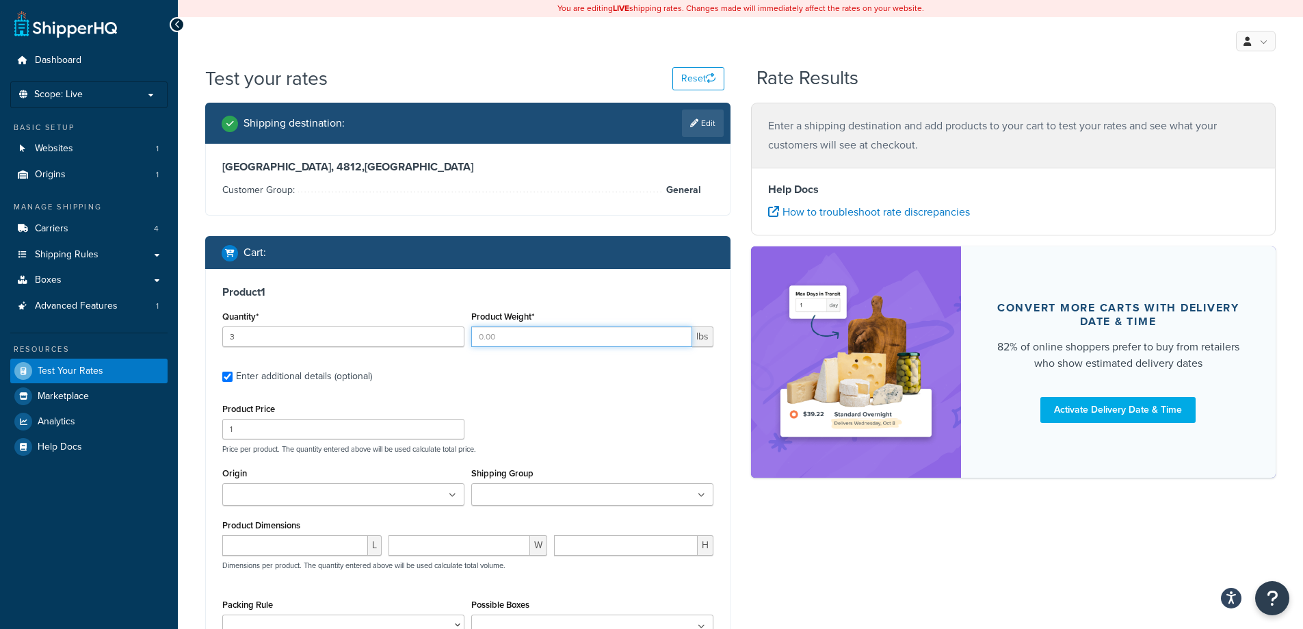
click at [502, 343] on input "Product Weight*" at bounding box center [581, 336] width 221 height 21
type input "4.13"
click at [374, 439] on input "1" at bounding box center [343, 429] width 242 height 21
click at [369, 434] on input "1" at bounding box center [343, 429] width 242 height 21
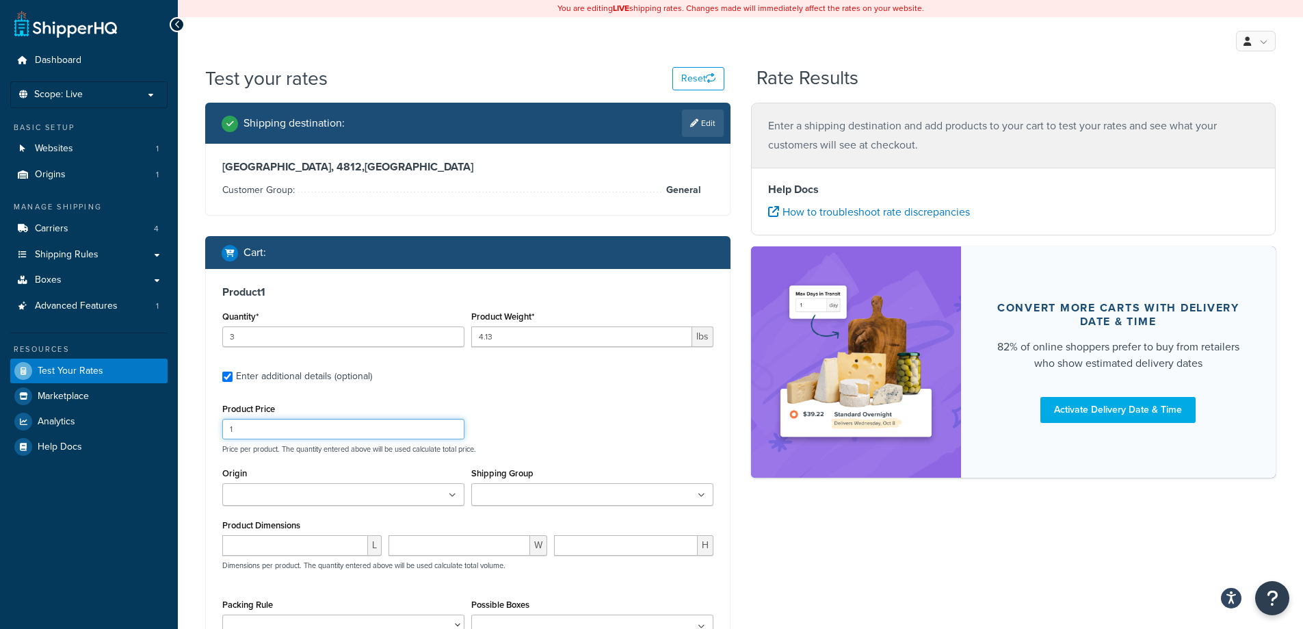
drag, startPoint x: 253, startPoint y: 429, endPoint x: 209, endPoint y: 426, distance: 44.6
click at [209, 426] on div "Product 1 Quantity* 3 Product Weight* 4.13 lbs Enter additional details (option…" at bounding box center [468, 466] width 524 height 395
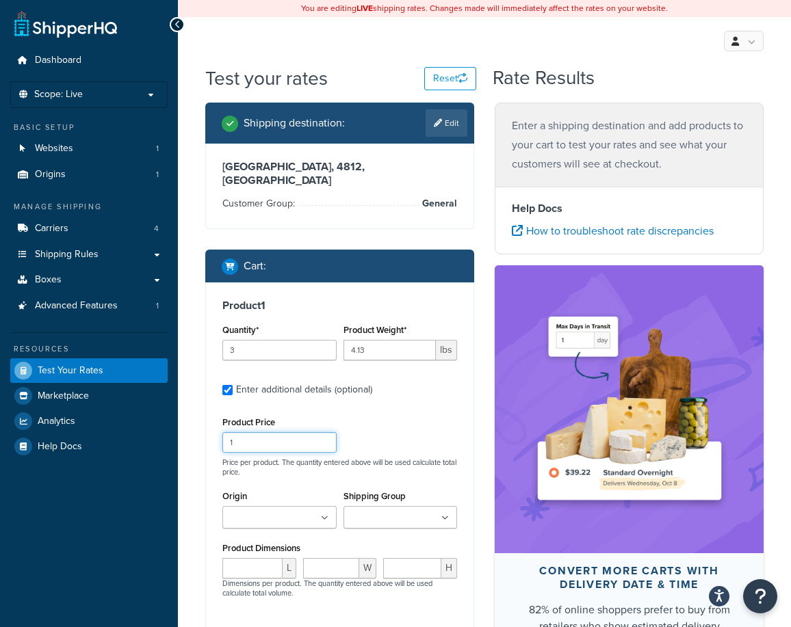
click at [244, 432] on input "1" at bounding box center [279, 442] width 114 height 21
click at [233, 432] on input "1" at bounding box center [279, 442] width 114 height 21
click at [229, 432] on input "1" at bounding box center [279, 442] width 114 height 21
click at [226, 432] on input "1" at bounding box center [279, 442] width 114 height 21
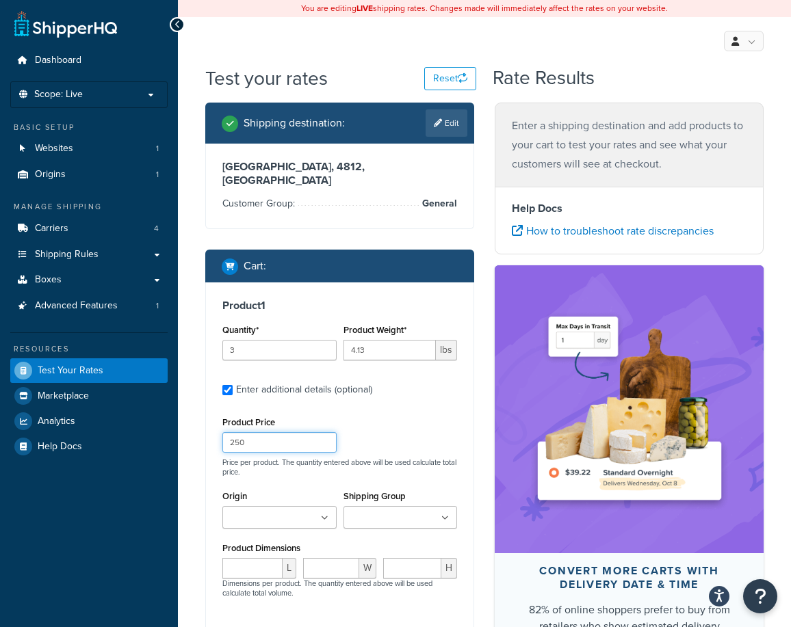
type input "250"
click at [391, 413] on div "Product Price 250 Price per product. The quantity entered above will be used ca…" at bounding box center [340, 445] width 242 height 64
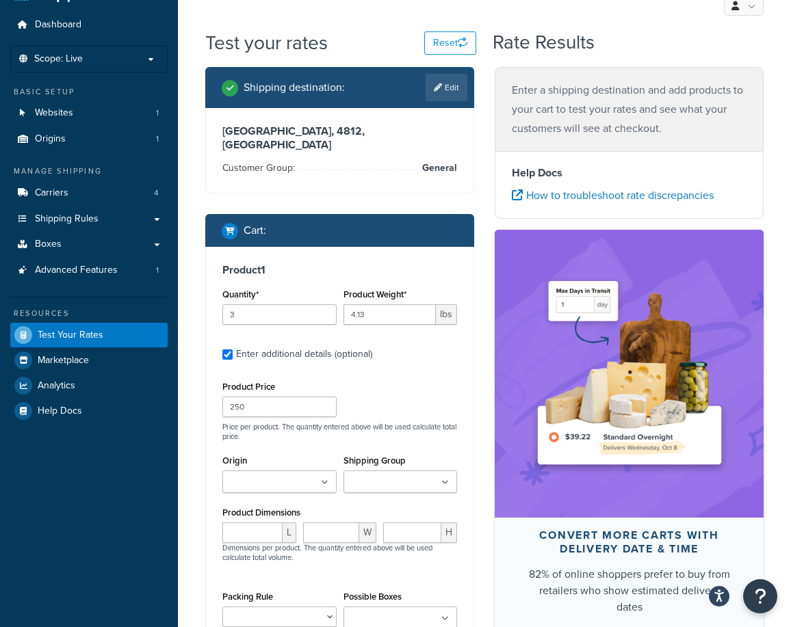
scroll to position [68, 0]
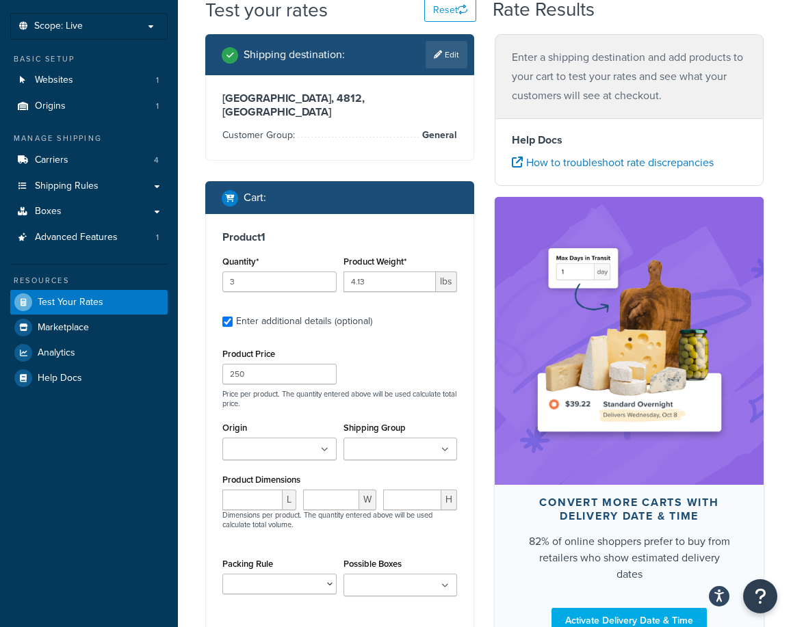
click at [329, 443] on input "Origin" at bounding box center [286, 450] width 121 height 15
click at [359, 443] on input "Shipping Group" at bounding box center [408, 450] width 121 height 15
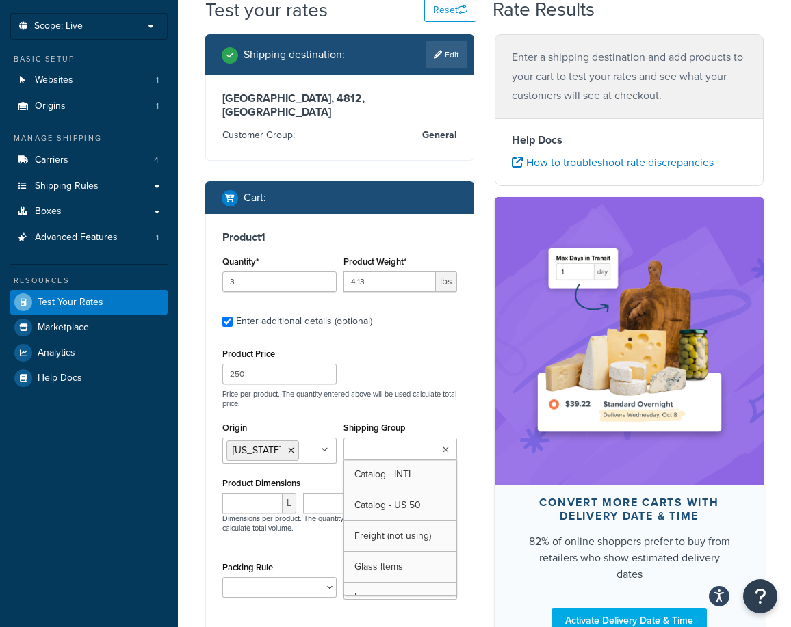
click at [383, 419] on div "Shipping Group Catalog - INTL Catalog - US 50 Freight (not using) Glass Items L…" at bounding box center [400, 440] width 114 height 42
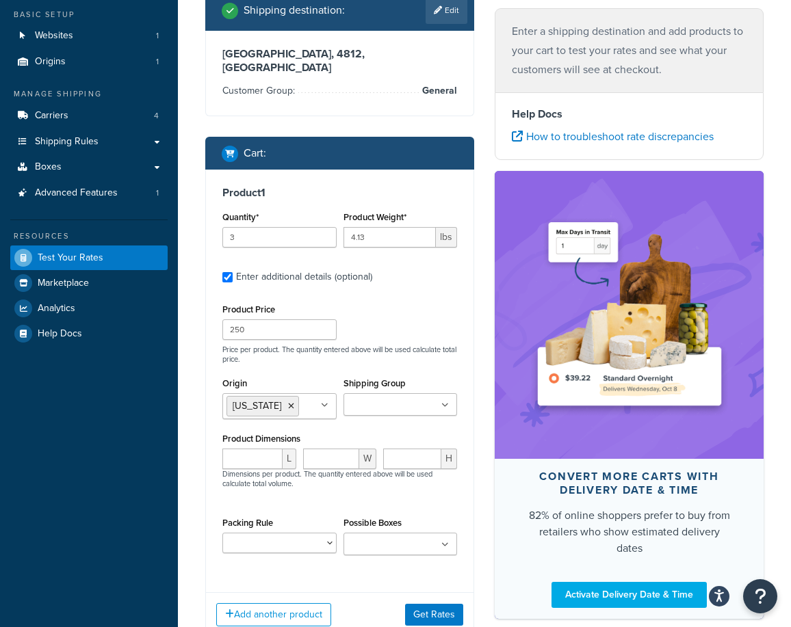
scroll to position [137, 0]
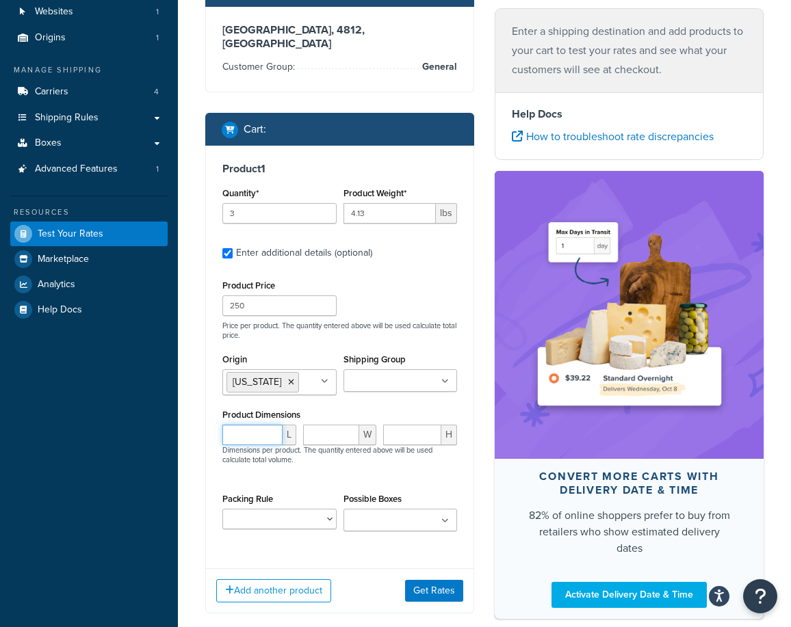
click at [253, 425] on input "number" at bounding box center [252, 435] width 60 height 21
type input "25"
click at [332, 425] on input "number" at bounding box center [331, 435] width 57 height 21
type input "9"
click at [398, 431] on input "number" at bounding box center [412, 435] width 58 height 21
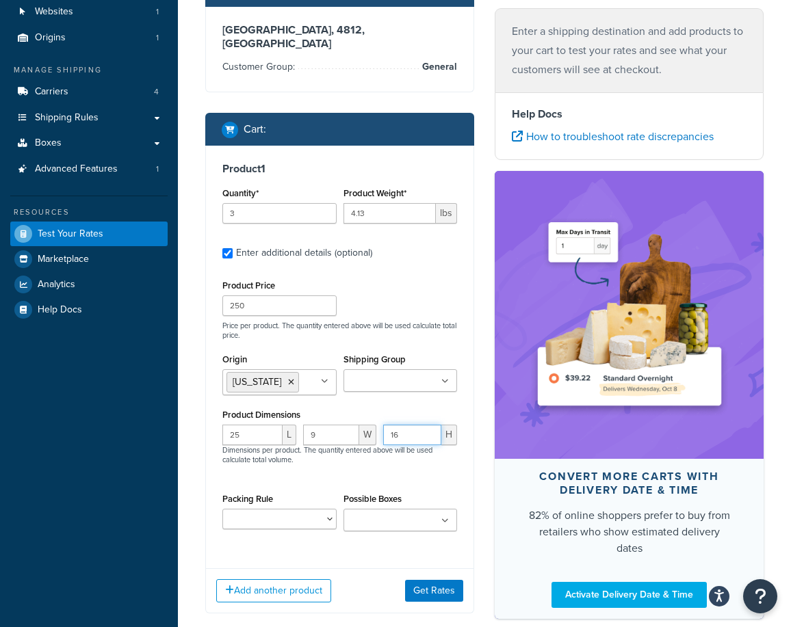
type input "16"
click at [309, 511] on select "Front Fascia Packing Rule General Packing Rule Glass Packing Rule Headliner Pac…" at bounding box center [279, 519] width 114 height 21
click at [325, 531] on div "Product 1 Quantity* 3 Product Weight* 4.13 lbs Enter additional details (option…" at bounding box center [340, 352] width 268 height 413
click at [430, 580] on button "Get Rates" at bounding box center [434, 591] width 58 height 22
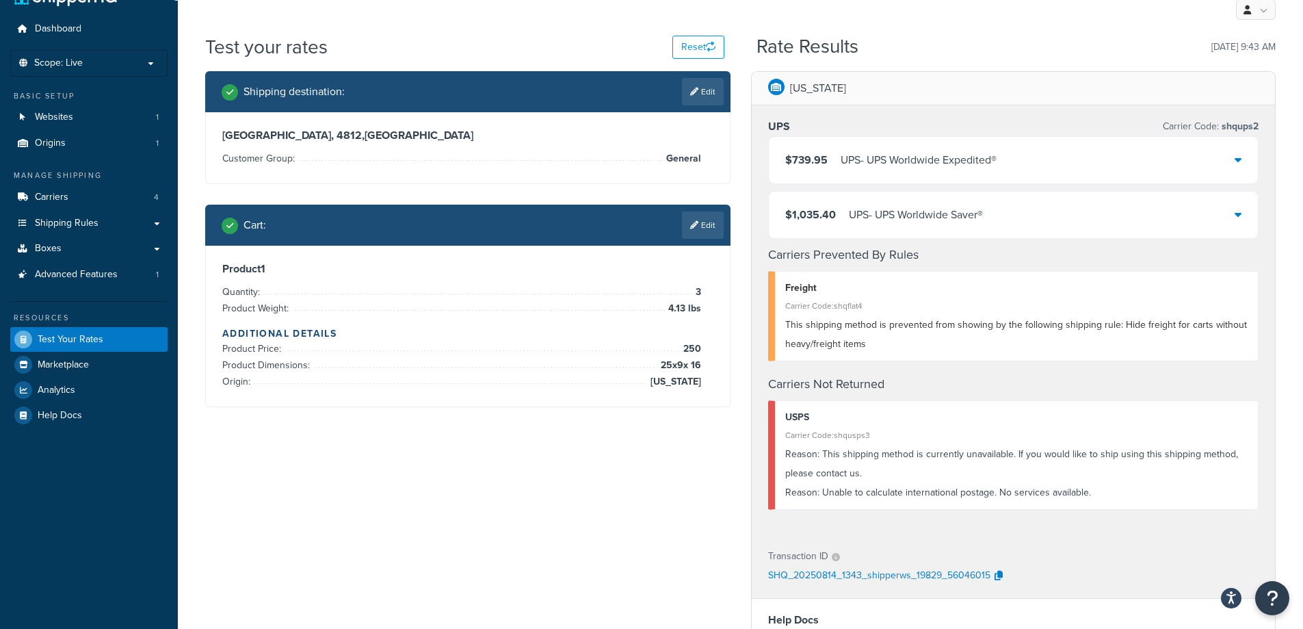
scroll to position [0, 0]
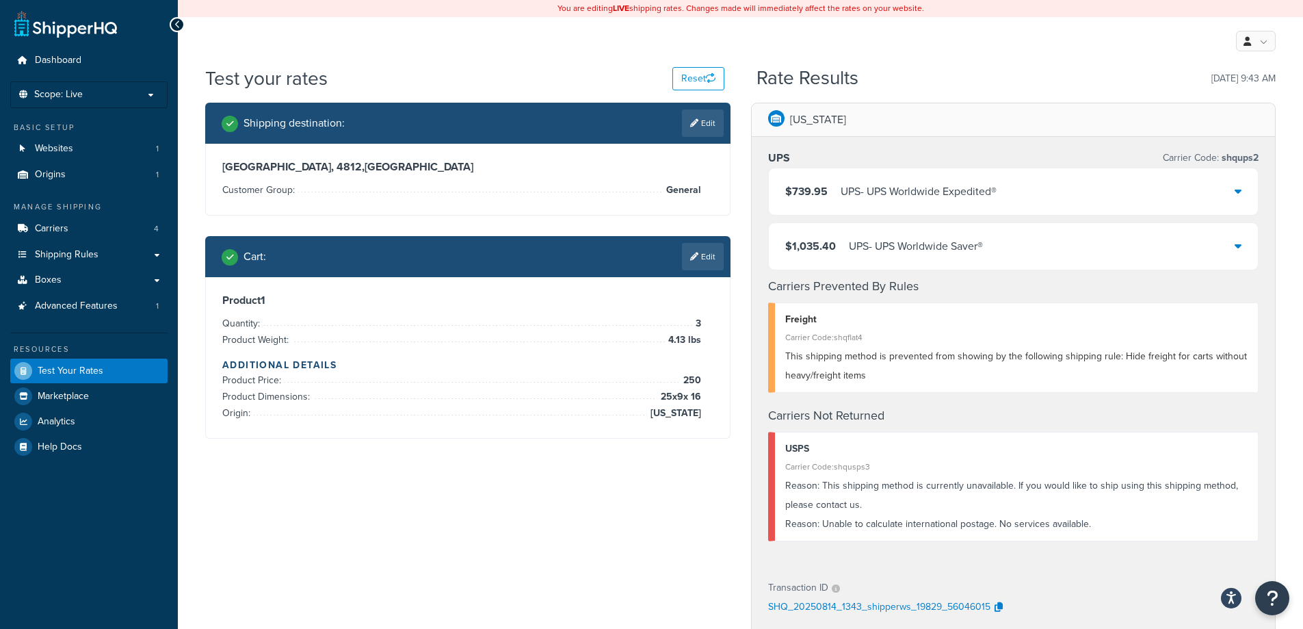
click at [884, 354] on span "This shipping method is prevented from showing by the following shipping rule: …" at bounding box center [1016, 366] width 462 height 34
click at [83, 166] on link "Origins 1" at bounding box center [88, 174] width 157 height 25
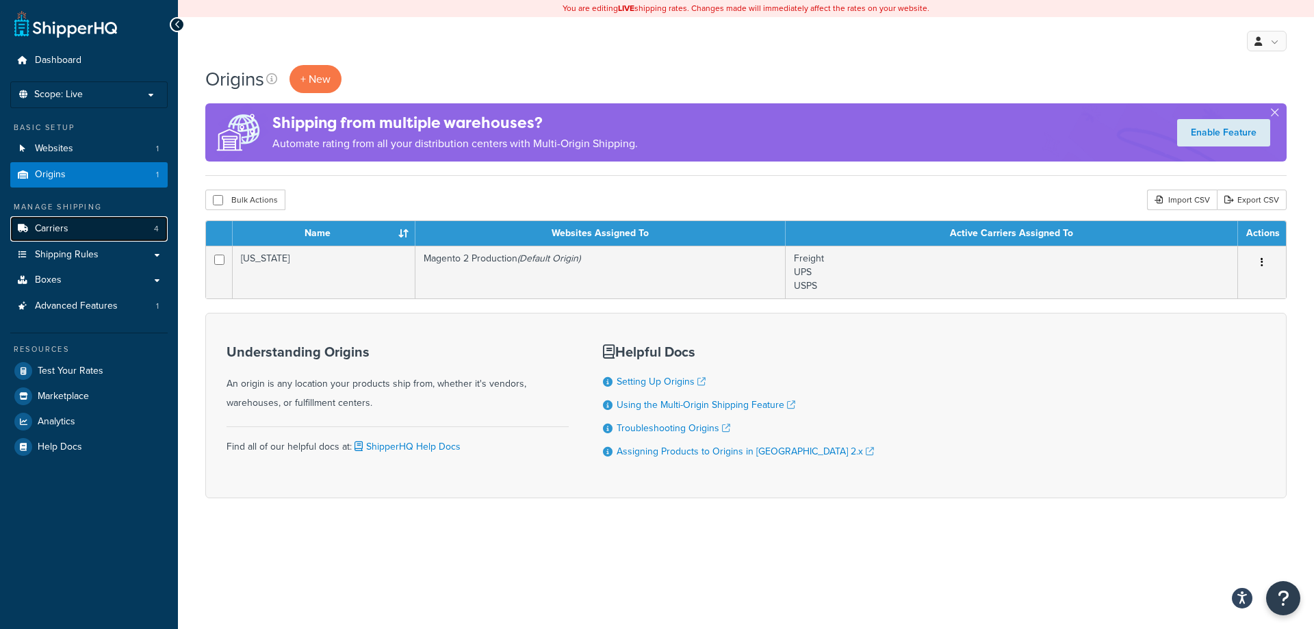
click at [83, 231] on link "Carriers 4" at bounding box center [88, 228] width 157 height 25
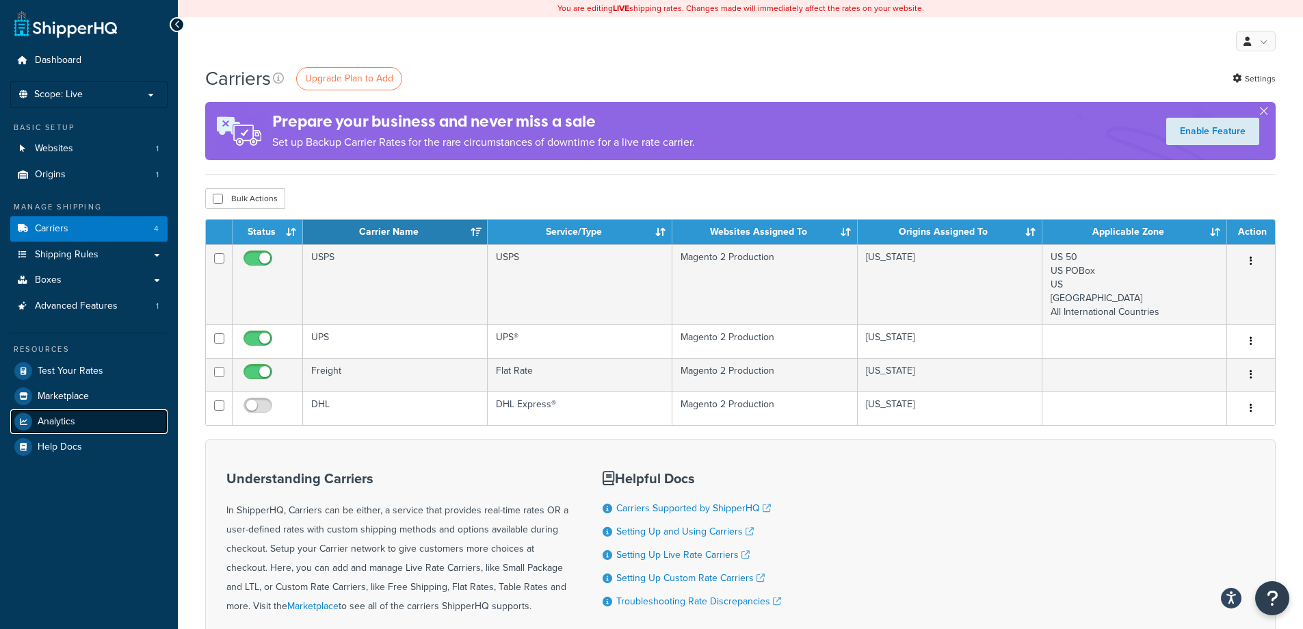
click at [66, 423] on span "Analytics" at bounding box center [57, 422] width 38 height 12
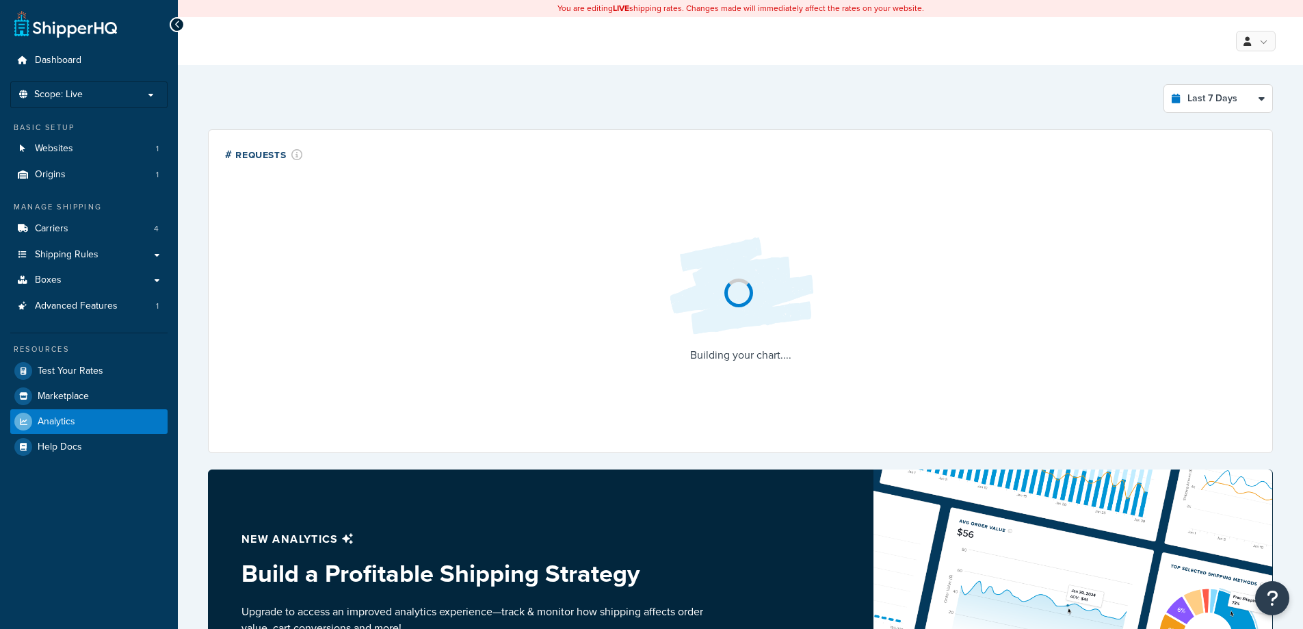
select select "last_7_days"
click at [67, 372] on span "Test Your Rates" at bounding box center [71, 371] width 66 height 12
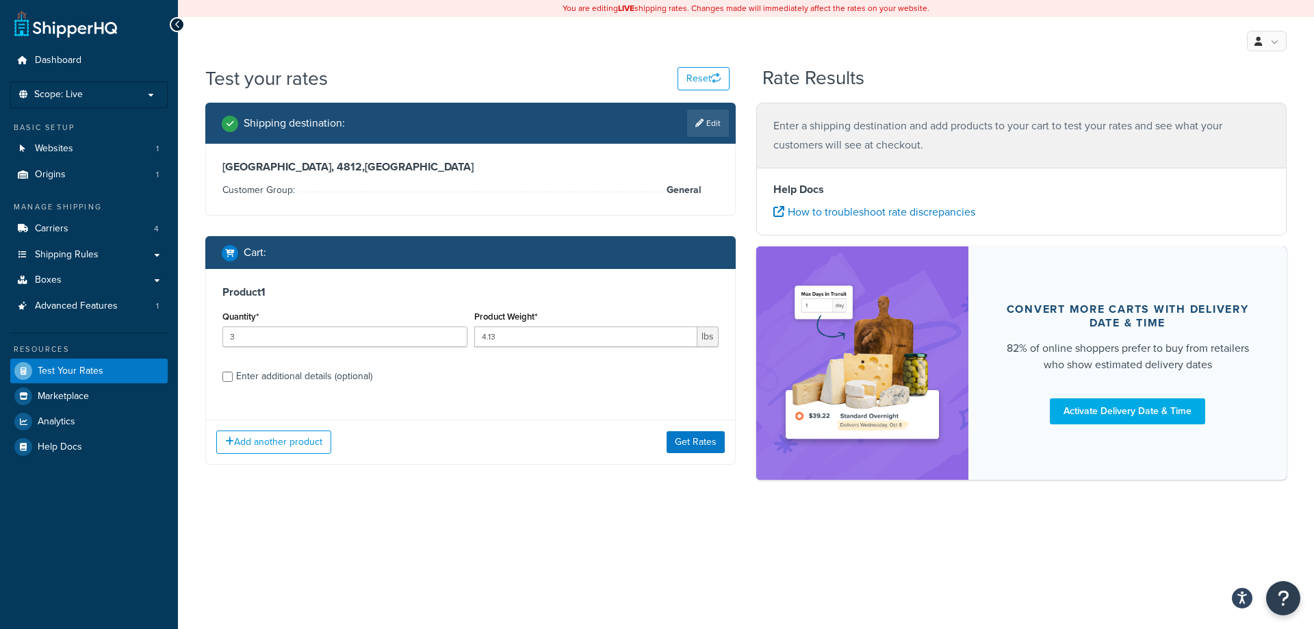
click at [219, 371] on div "Product 1 Quantity* 3 Product Weight* 4.13 lbs Enter additional details (option…" at bounding box center [470, 339] width 529 height 140
click at [231, 379] on input "Enter additional details (optional)" at bounding box center [227, 377] width 10 height 10
checkbox input "true"
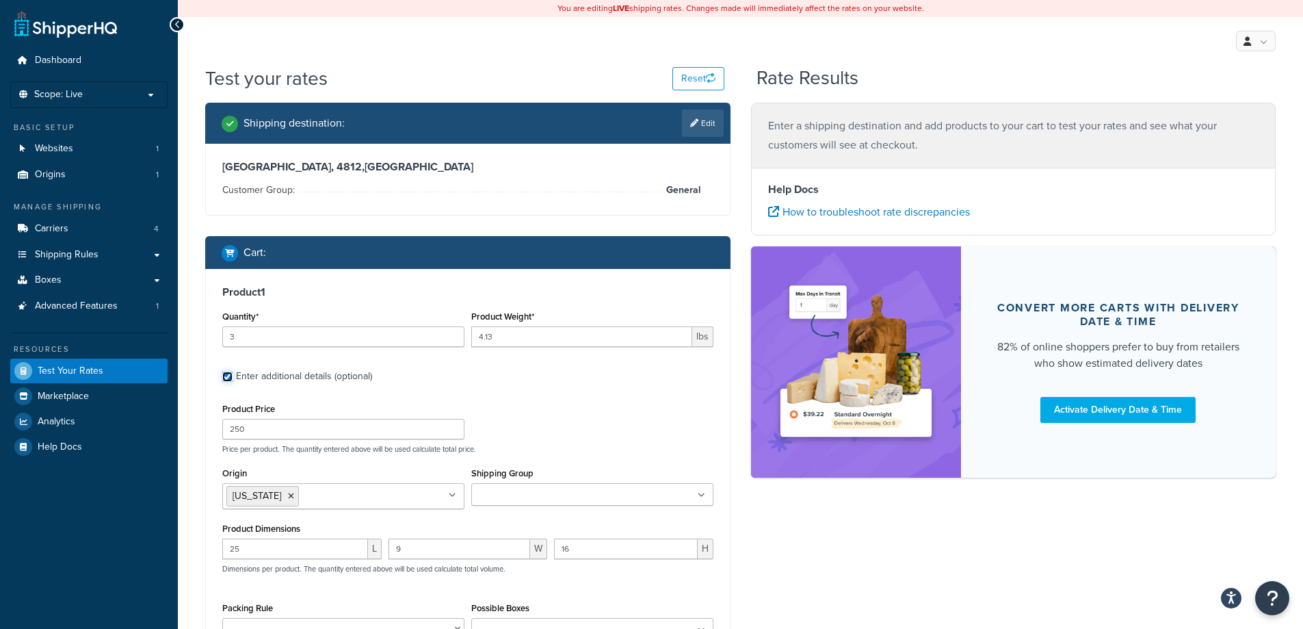
scroll to position [183, 0]
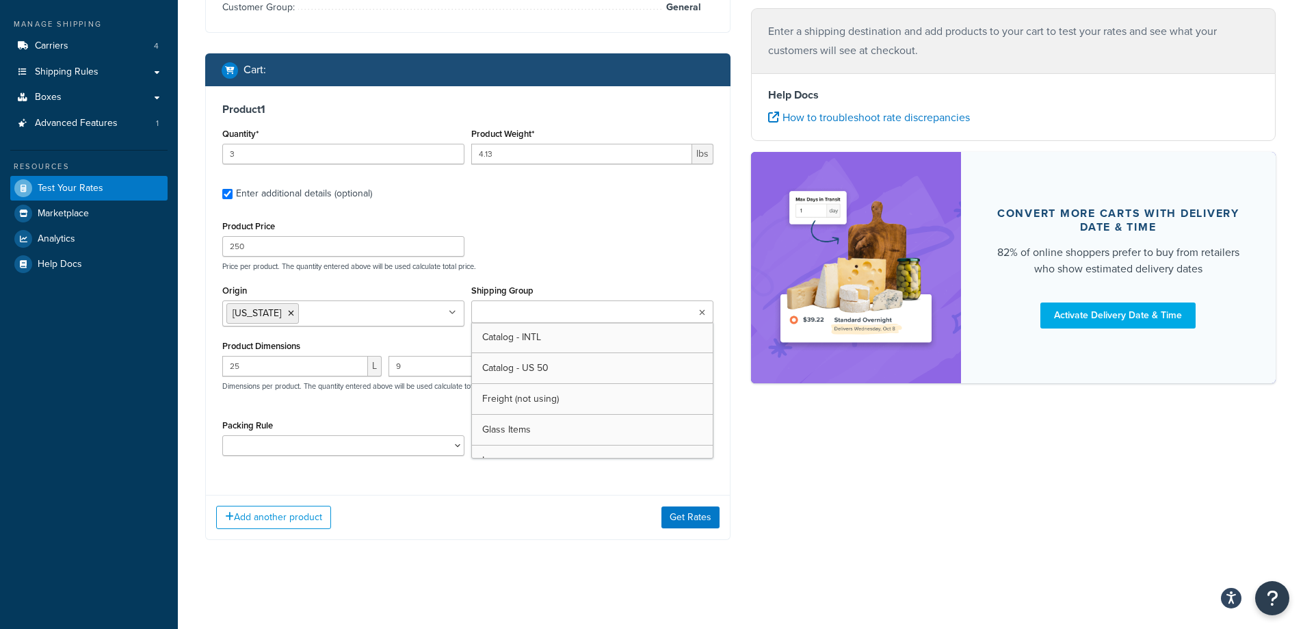
click at [497, 321] on ul at bounding box center [592, 311] width 242 height 23
click at [622, 232] on div "Product Price 250 Price per product. The quantity entered above will be used ca…" at bounding box center [468, 244] width 498 height 54
click at [502, 155] on input "4.13" at bounding box center [581, 154] width 221 height 21
type input "4.15"
click at [515, 223] on div "Product Price 250 Price per product. The quantity entered above will be used ca…" at bounding box center [468, 244] width 498 height 54
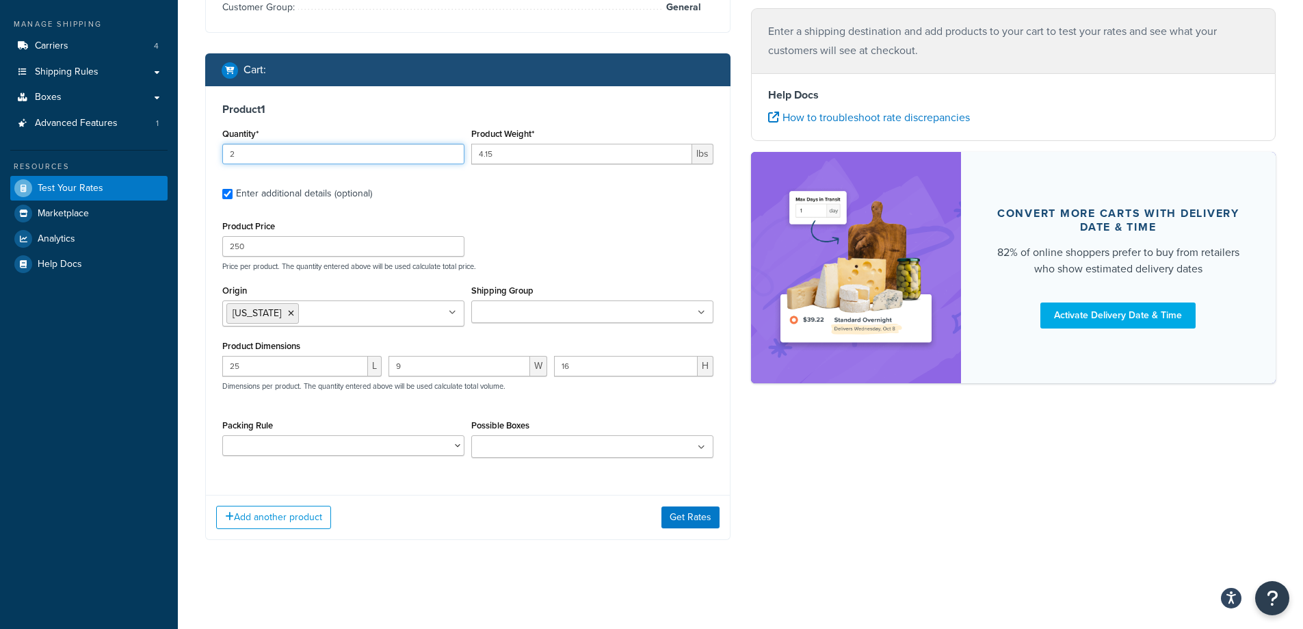
click at [452, 160] on input "2" at bounding box center [343, 154] width 242 height 21
type input "1"
click at [450, 157] on input "1" at bounding box center [343, 154] width 242 height 21
click at [393, 248] on input "250" at bounding box center [343, 246] width 242 height 21
drag, startPoint x: 677, startPoint y: 515, endPoint x: 652, endPoint y: 509, distance: 25.2
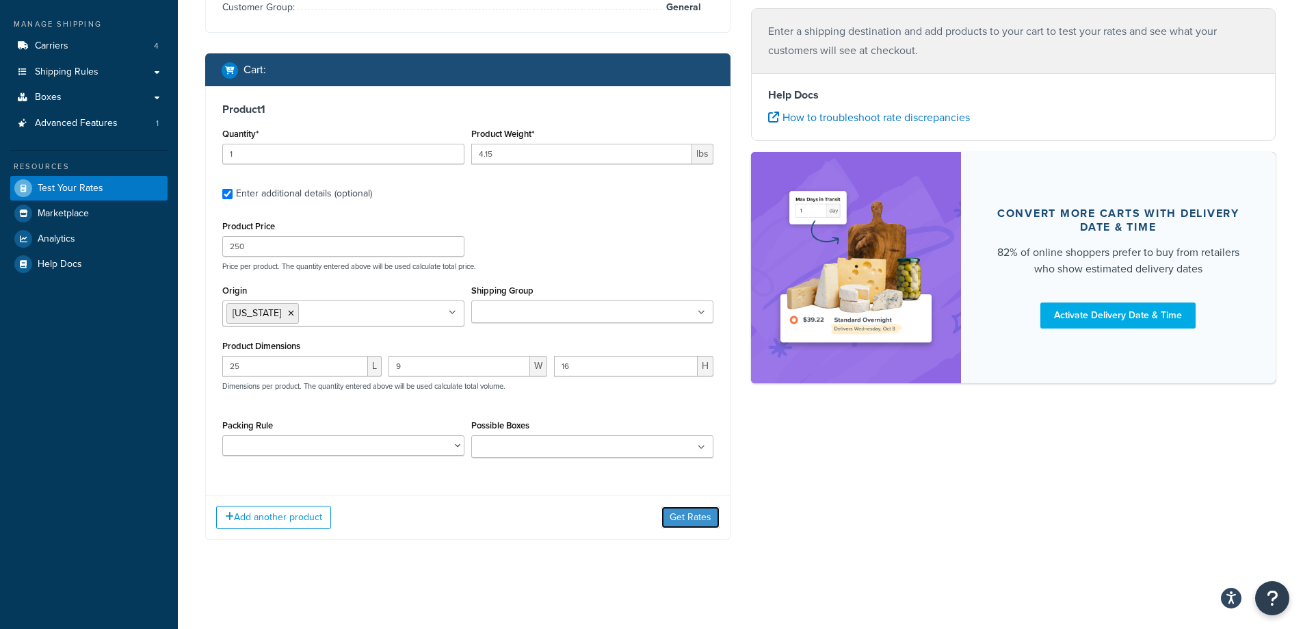
click at [676, 515] on button "Get Rates" at bounding box center [691, 517] width 58 height 22
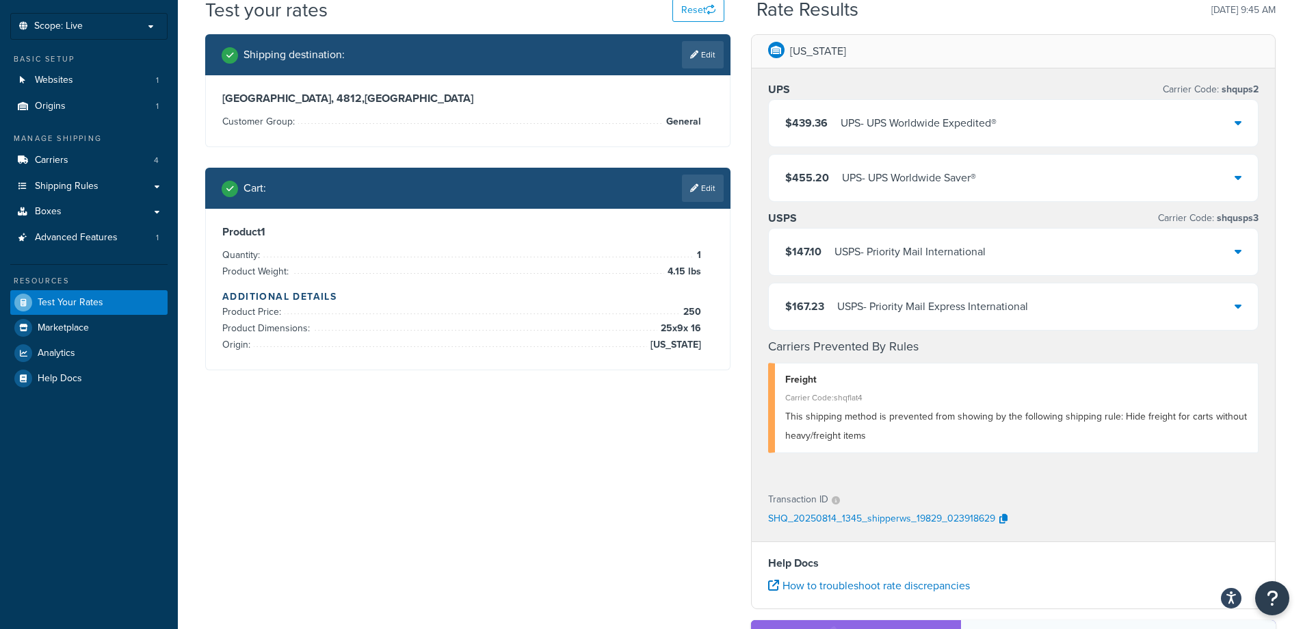
scroll to position [0, 0]
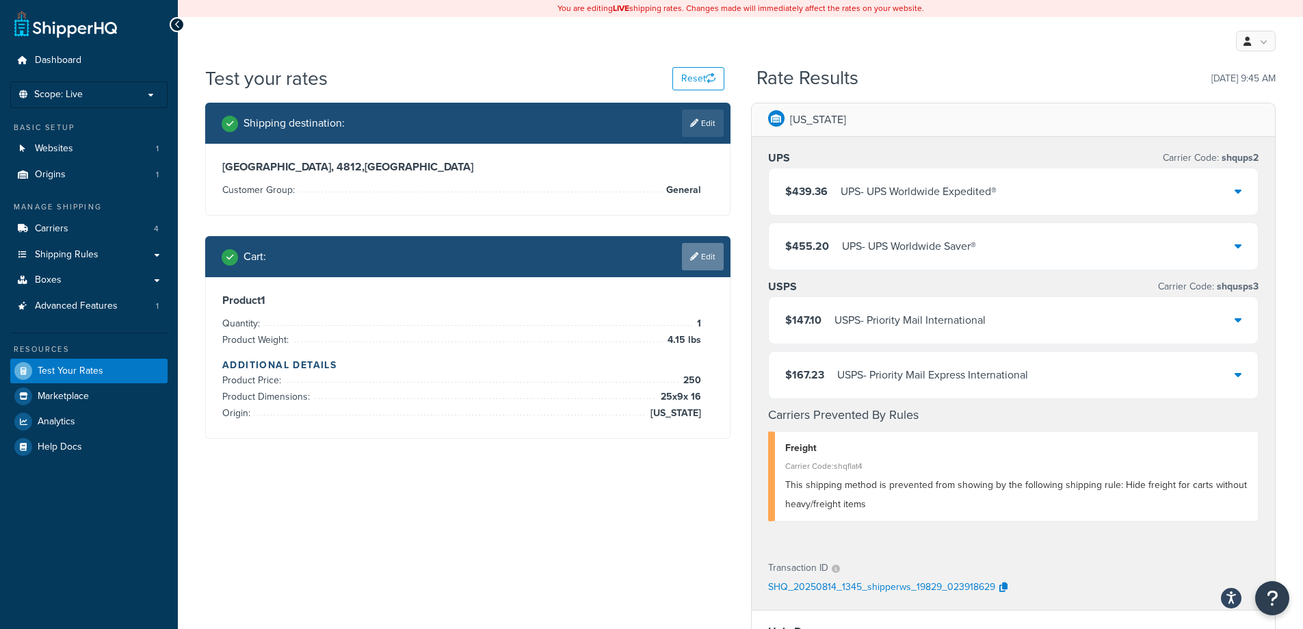
click at [697, 268] on link "Edit" at bounding box center [703, 256] width 42 height 27
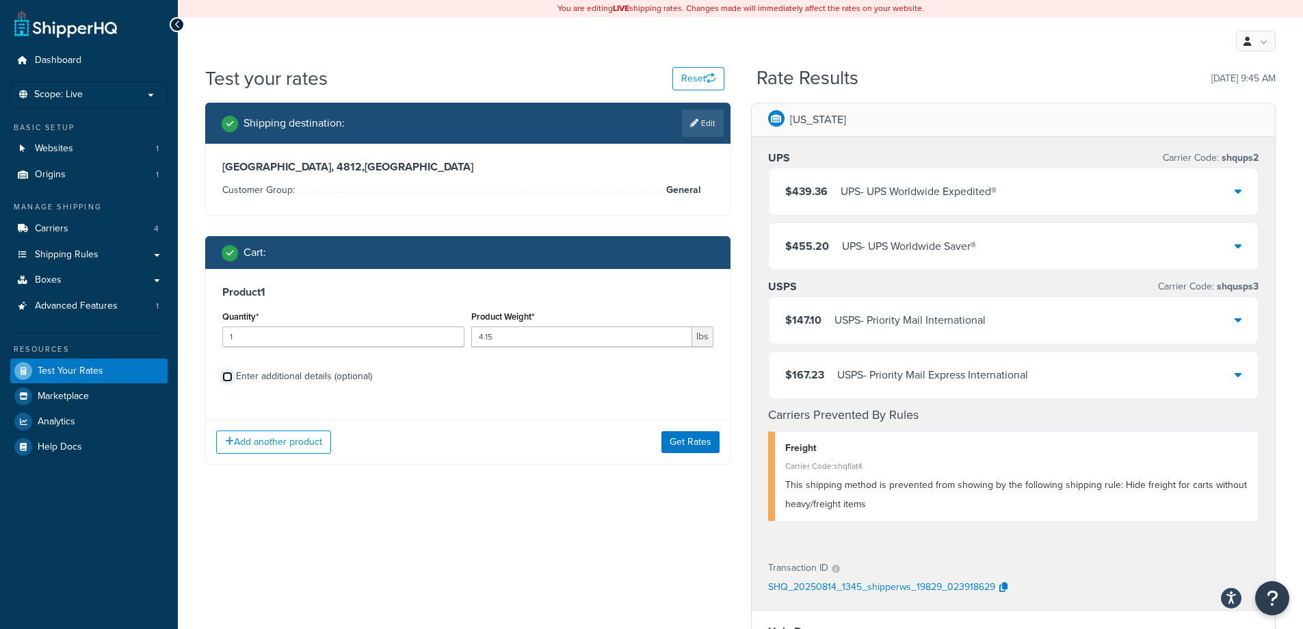
click at [232, 375] on input "Enter additional details (optional)" at bounding box center [227, 377] width 10 height 10
checkbox input "true"
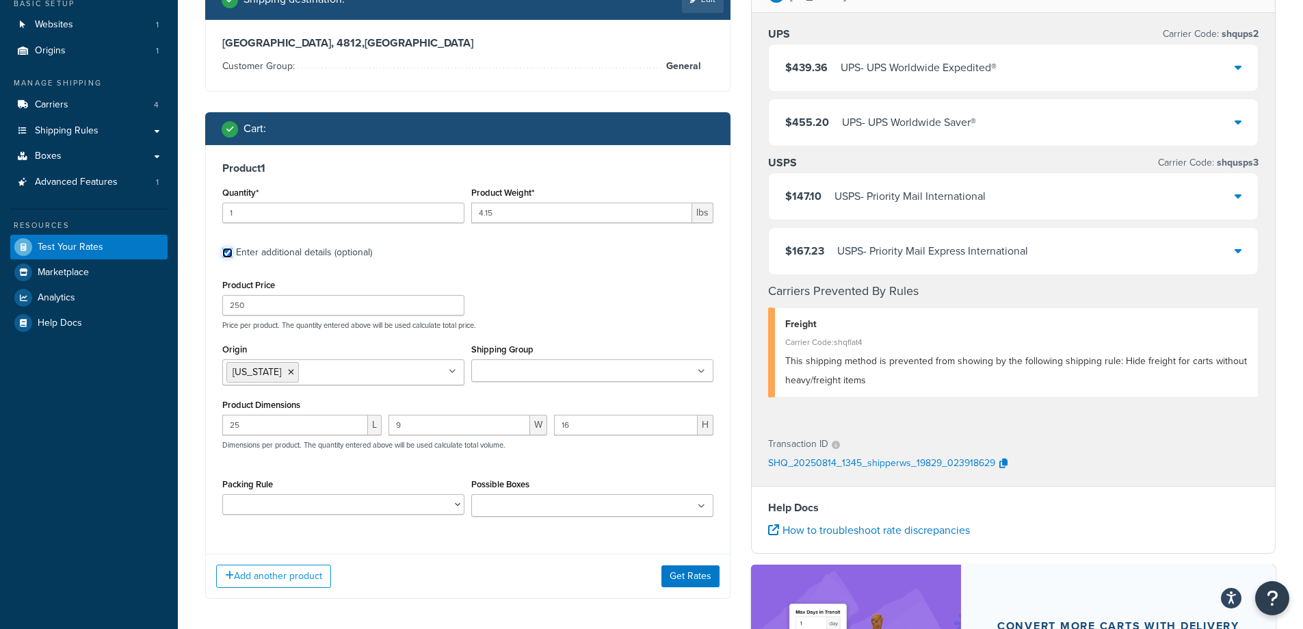
scroll to position [137, 0]
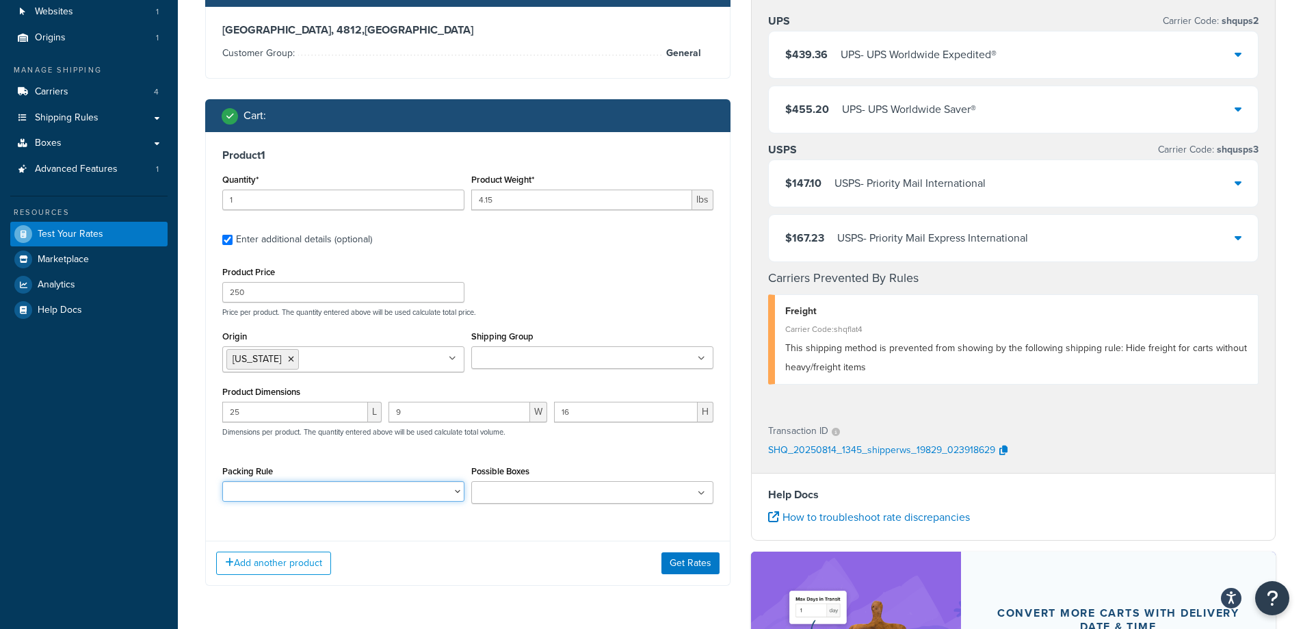
click at [334, 484] on select "Front Fascia Packing Rule General Packing Rule Glass Packing Rule Headliner Pac…" at bounding box center [343, 491] width 242 height 21
click at [491, 499] on input "Possible Boxes" at bounding box center [536, 493] width 121 height 15
click at [499, 473] on label "Possible Boxes" at bounding box center [500, 471] width 58 height 10
click at [499, 486] on input "Possible Boxes" at bounding box center [536, 493] width 121 height 15
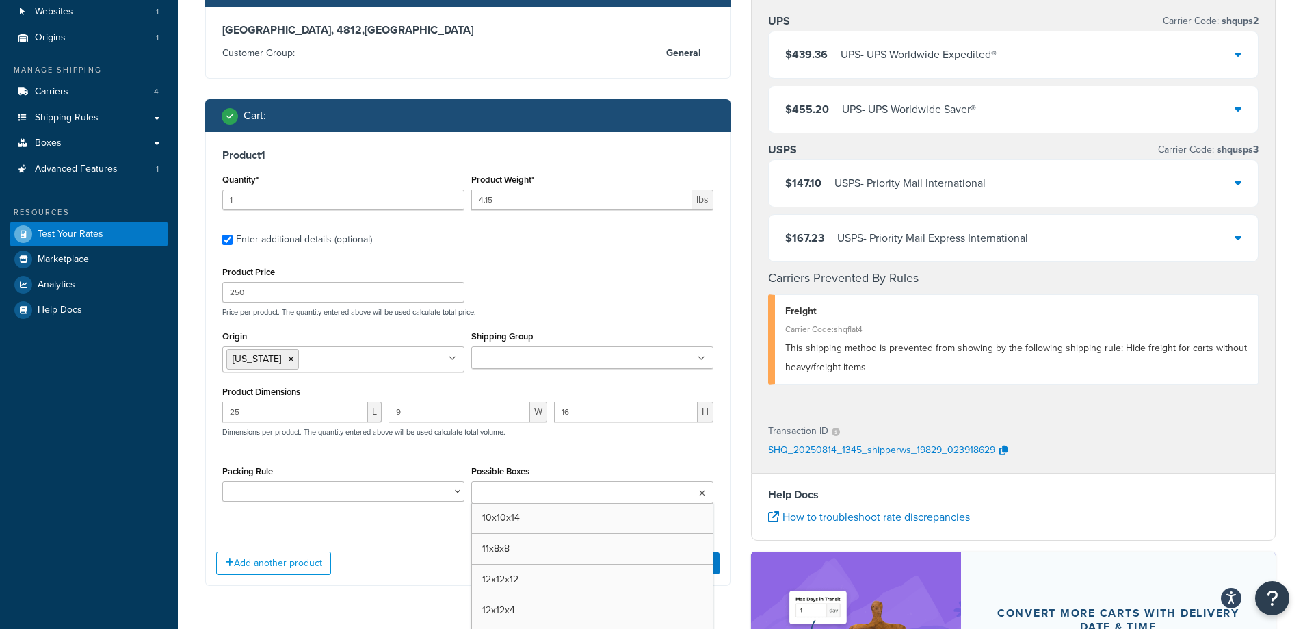
click at [497, 446] on div "25 L 9 W 16 H Dimensions per product. The quantity entered above will be used c…" at bounding box center [468, 427] width 498 height 50
click at [701, 565] on button "Get Rates" at bounding box center [691, 563] width 58 height 22
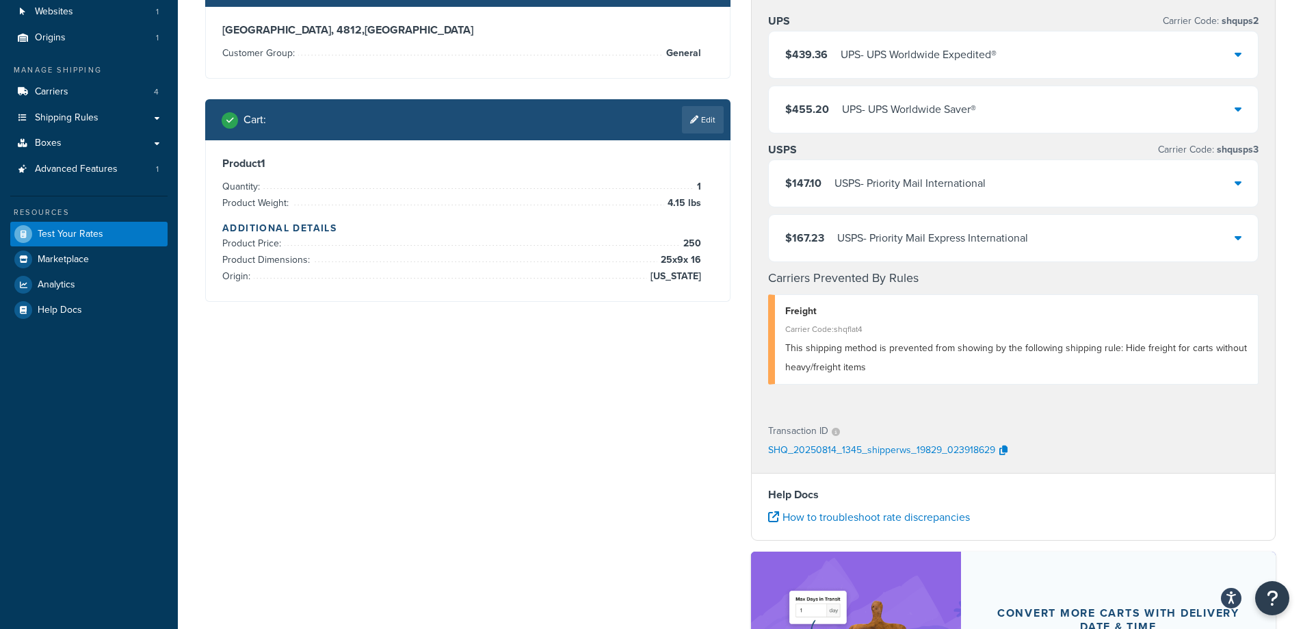
click at [1238, 193] on div at bounding box center [1238, 183] width 7 height 19
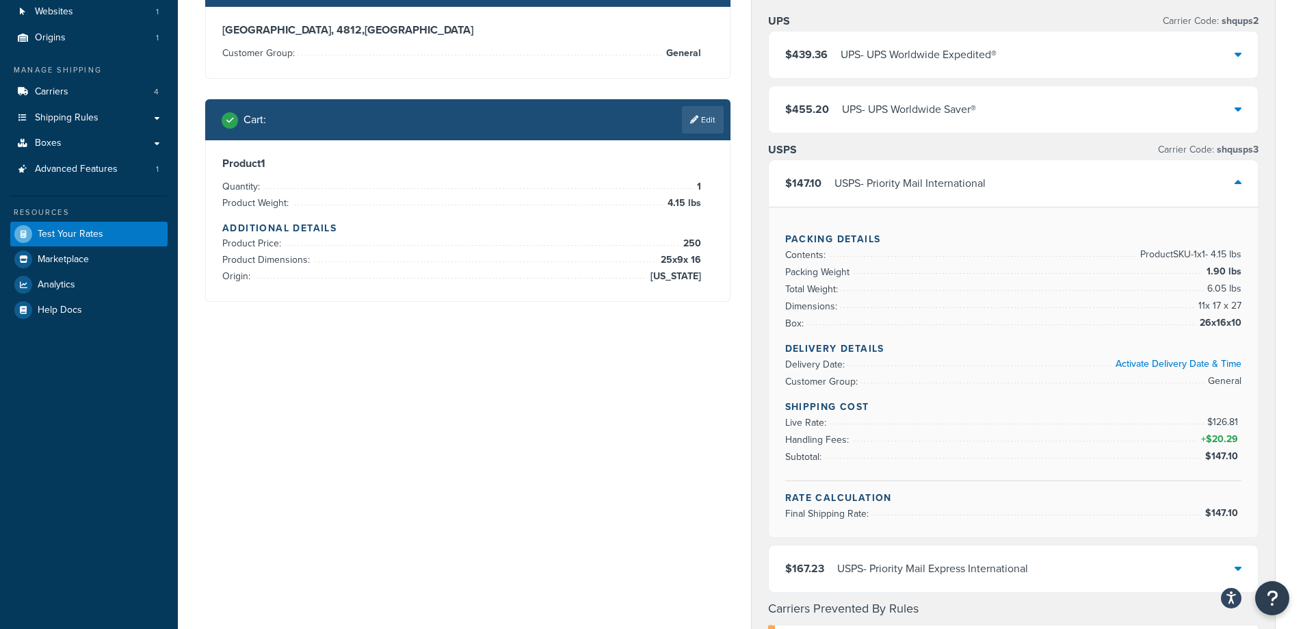
click at [1240, 188] on icon at bounding box center [1238, 182] width 7 height 11
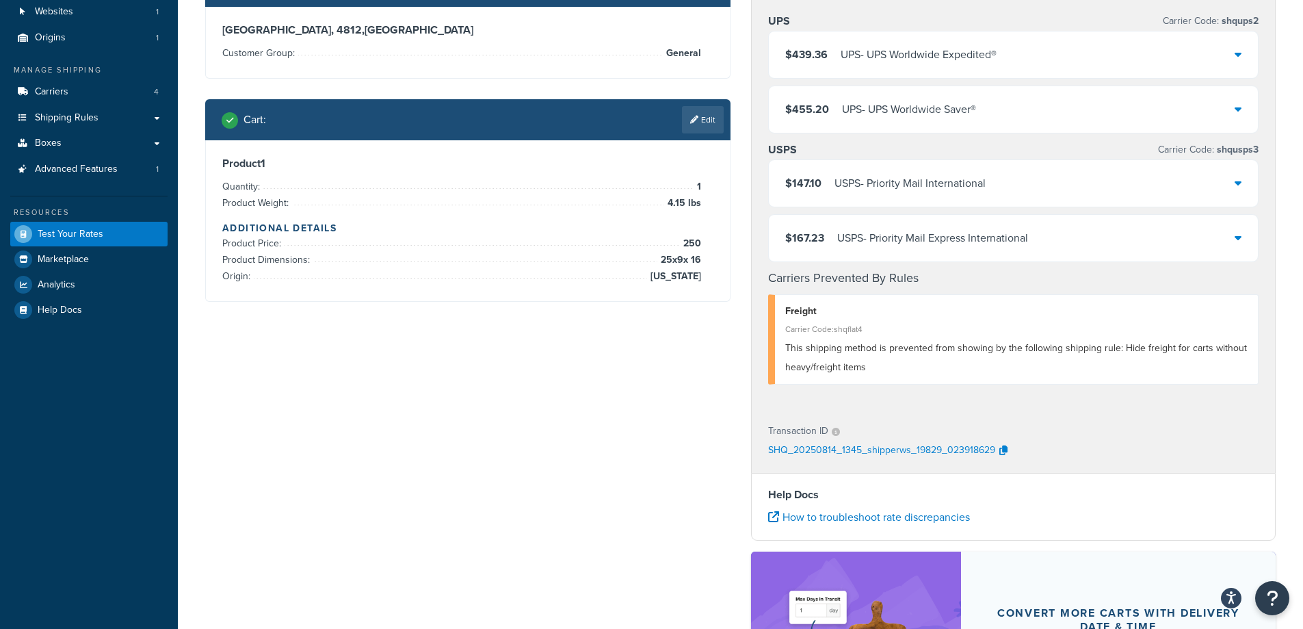
click at [1240, 188] on icon at bounding box center [1238, 182] width 7 height 11
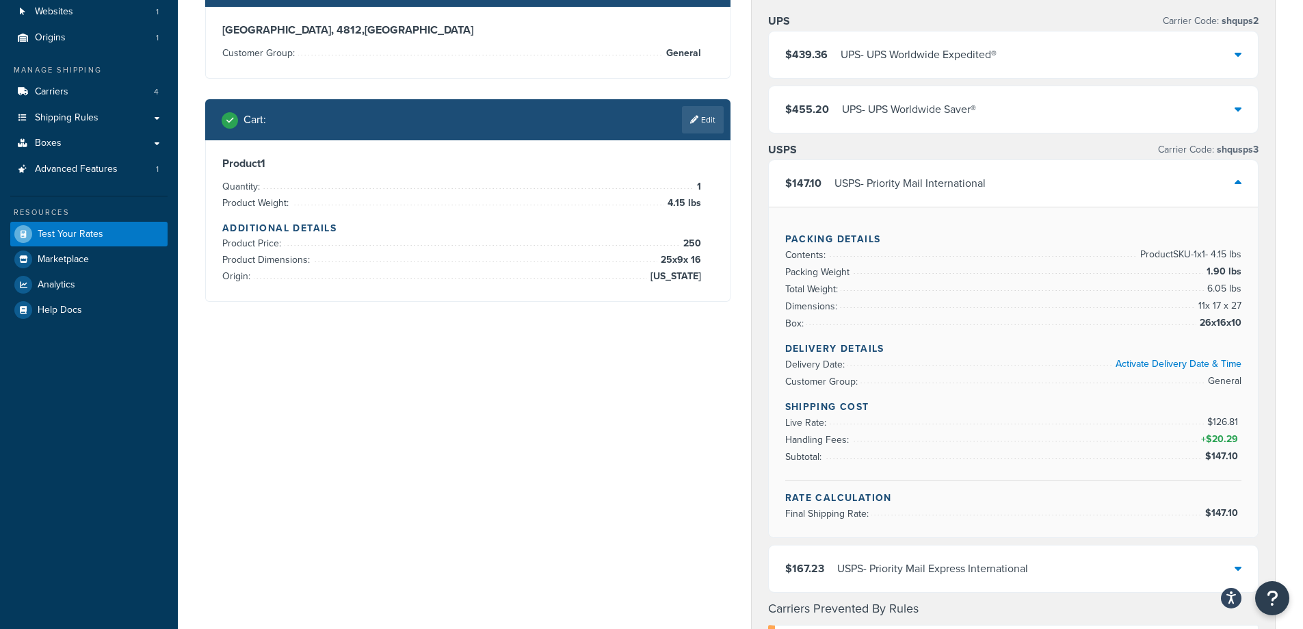
click at [1236, 179] on icon at bounding box center [1238, 182] width 7 height 11
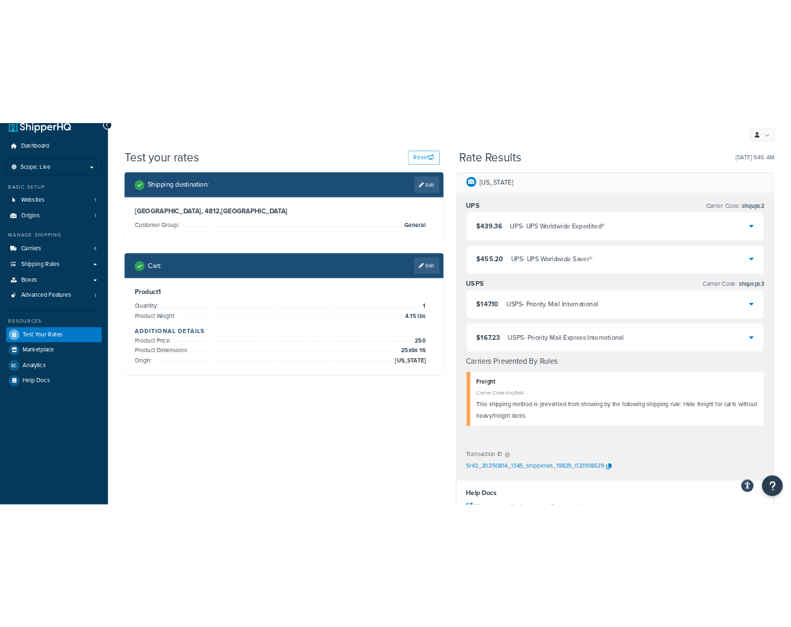
scroll to position [0, 0]
